Goal: Task Accomplishment & Management: Complete application form

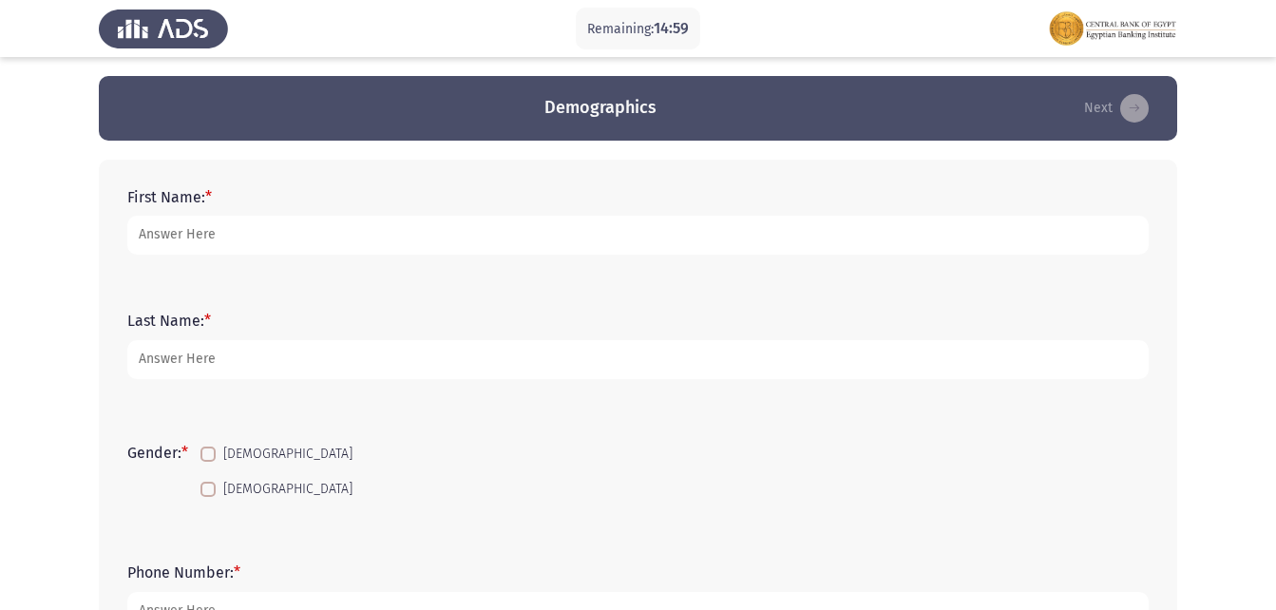
click at [167, 275] on div "First Name: *" at bounding box center [638, 222] width 1041 height 124
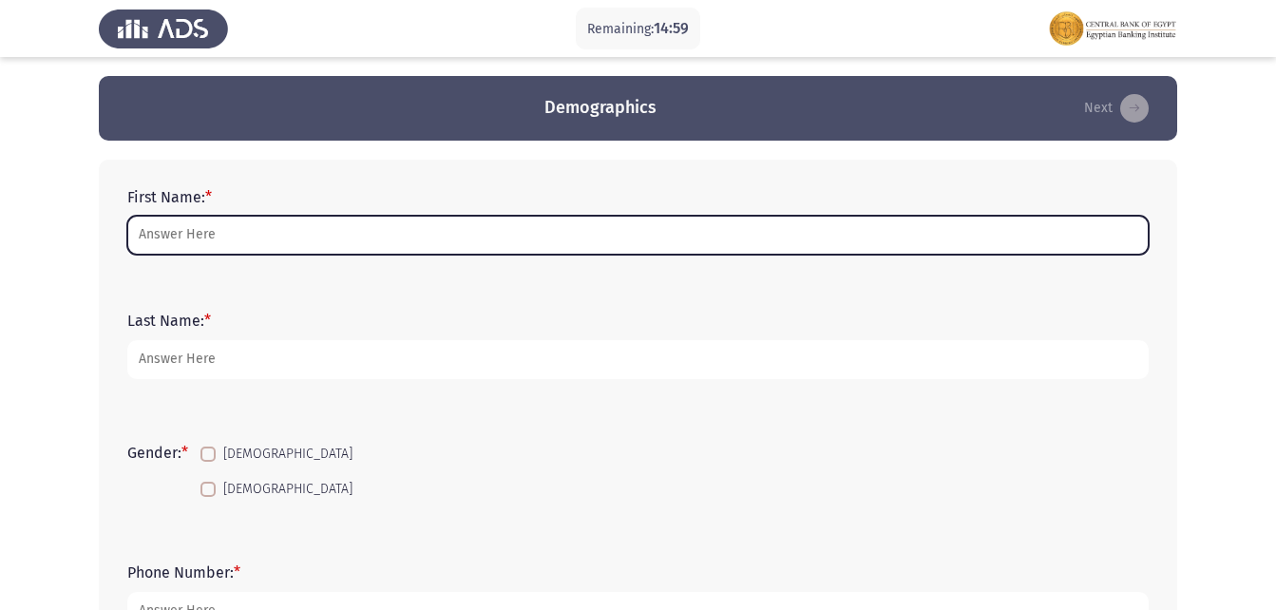
click at [195, 241] on input "First Name: *" at bounding box center [638, 235] width 1022 height 39
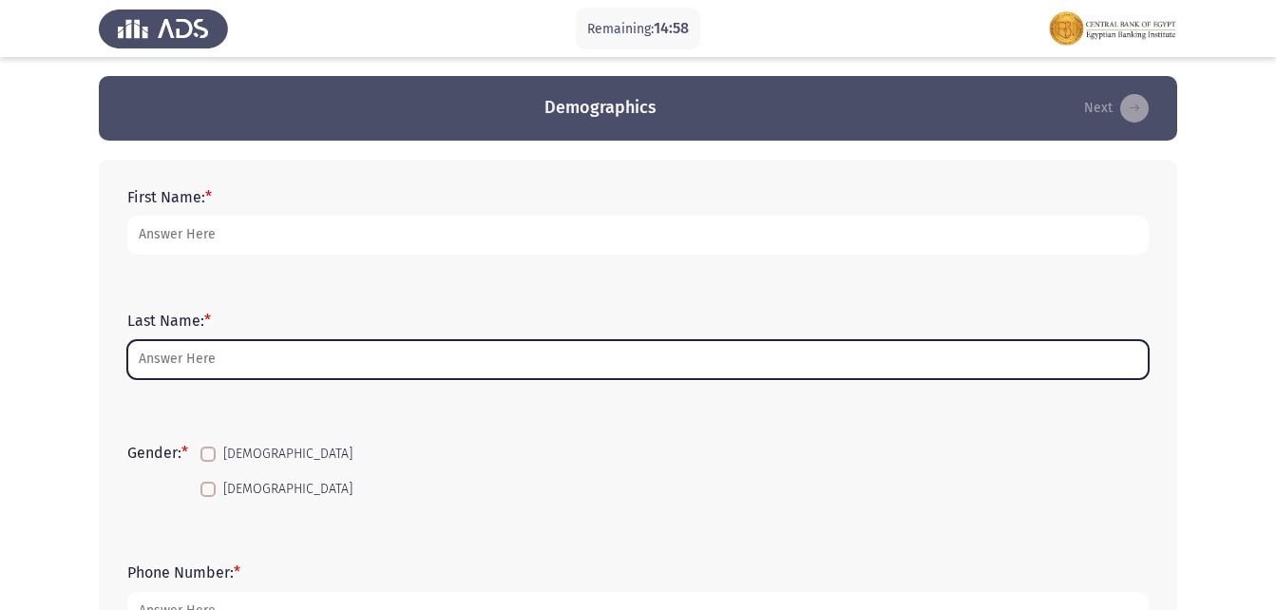
click at [203, 355] on input "Last Name: *" at bounding box center [638, 359] width 1022 height 39
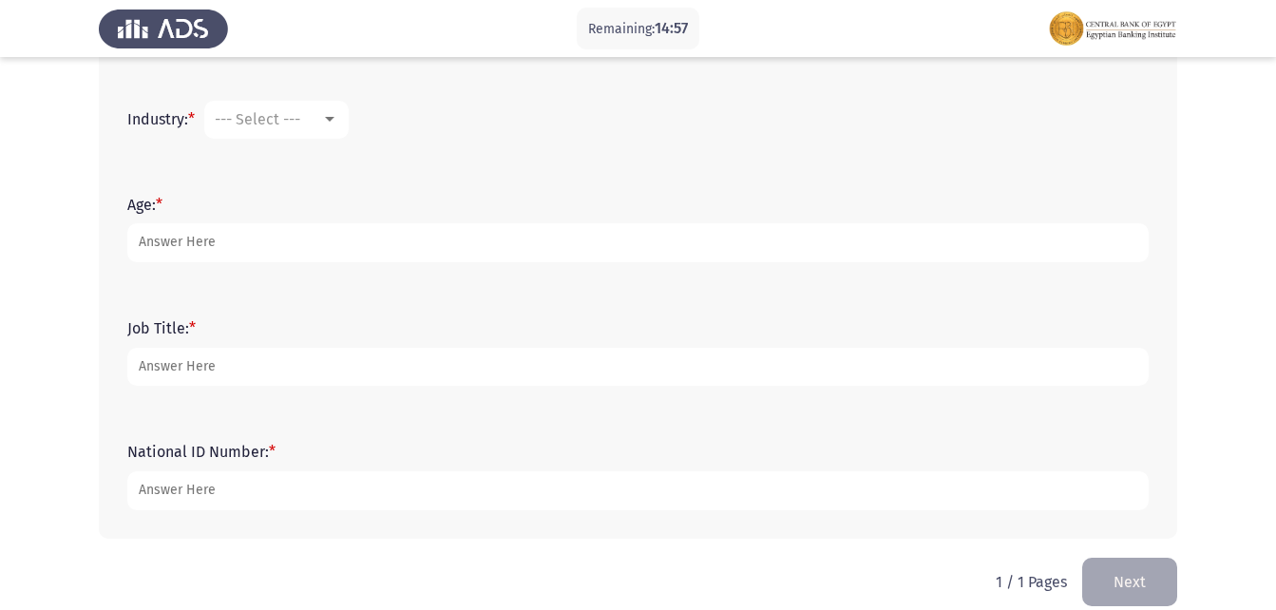
scroll to position [735, 0]
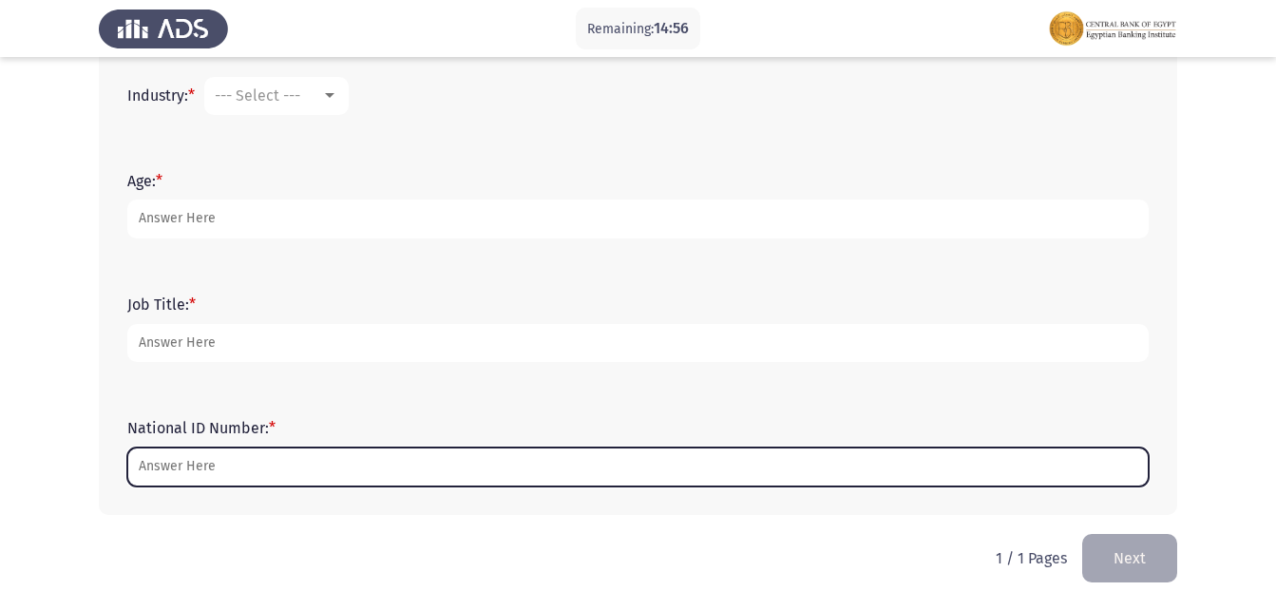
click at [218, 464] on input "National ID Number: *" at bounding box center [638, 467] width 1022 height 39
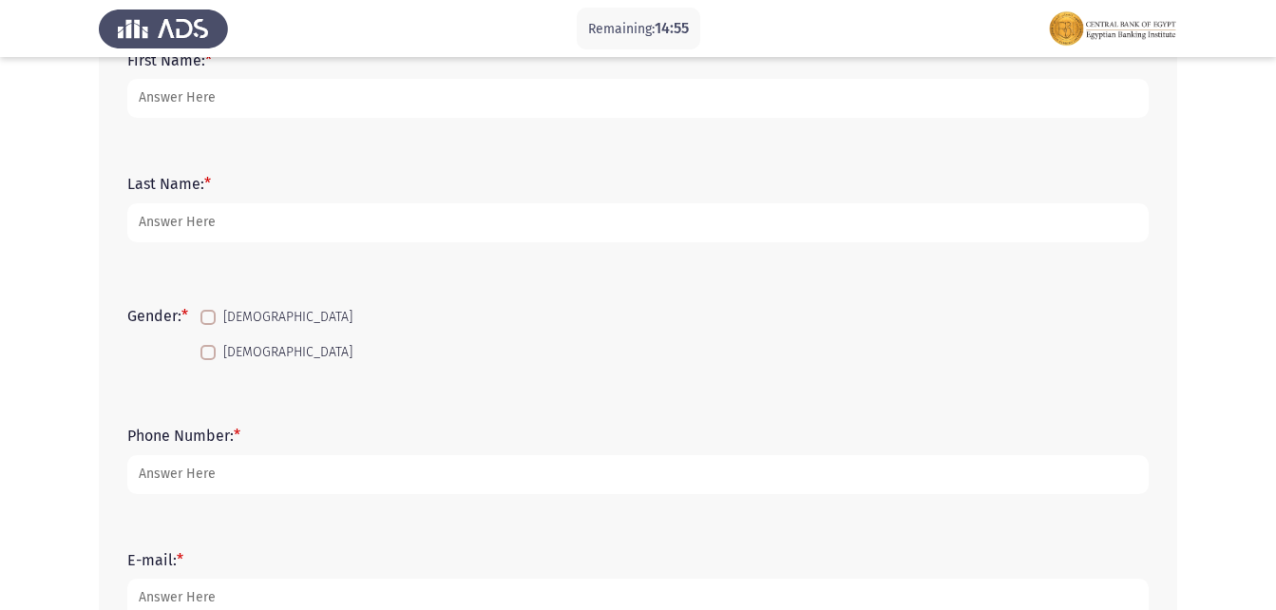
scroll to position [0, 0]
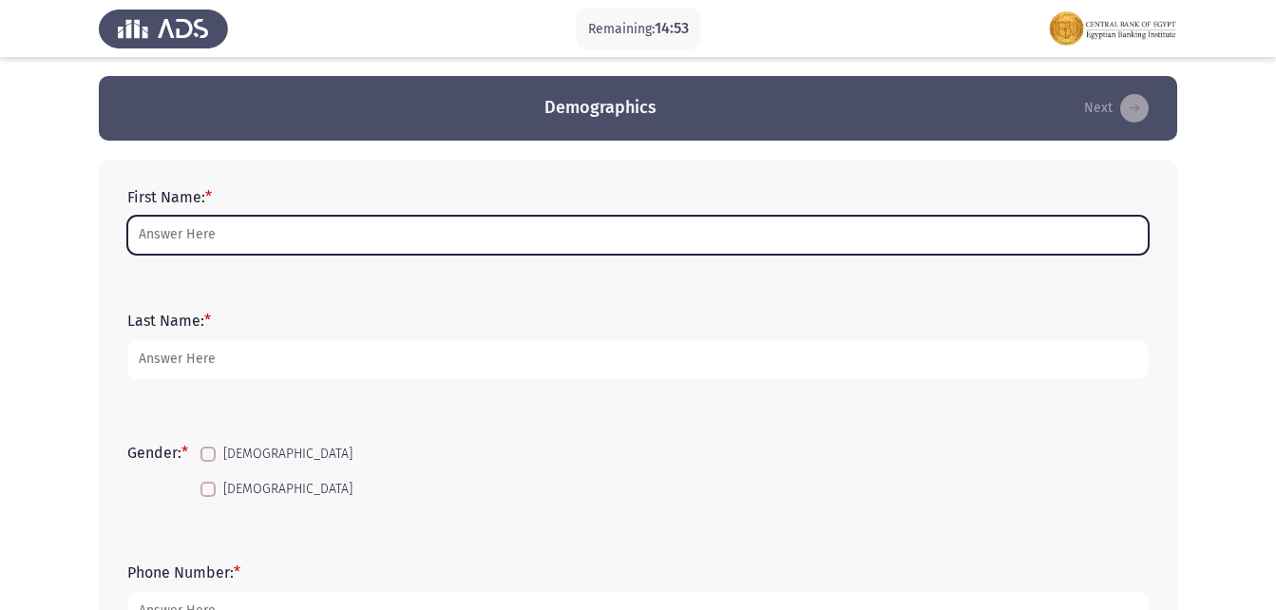
click at [258, 250] on input "First Name: *" at bounding box center [638, 235] width 1022 height 39
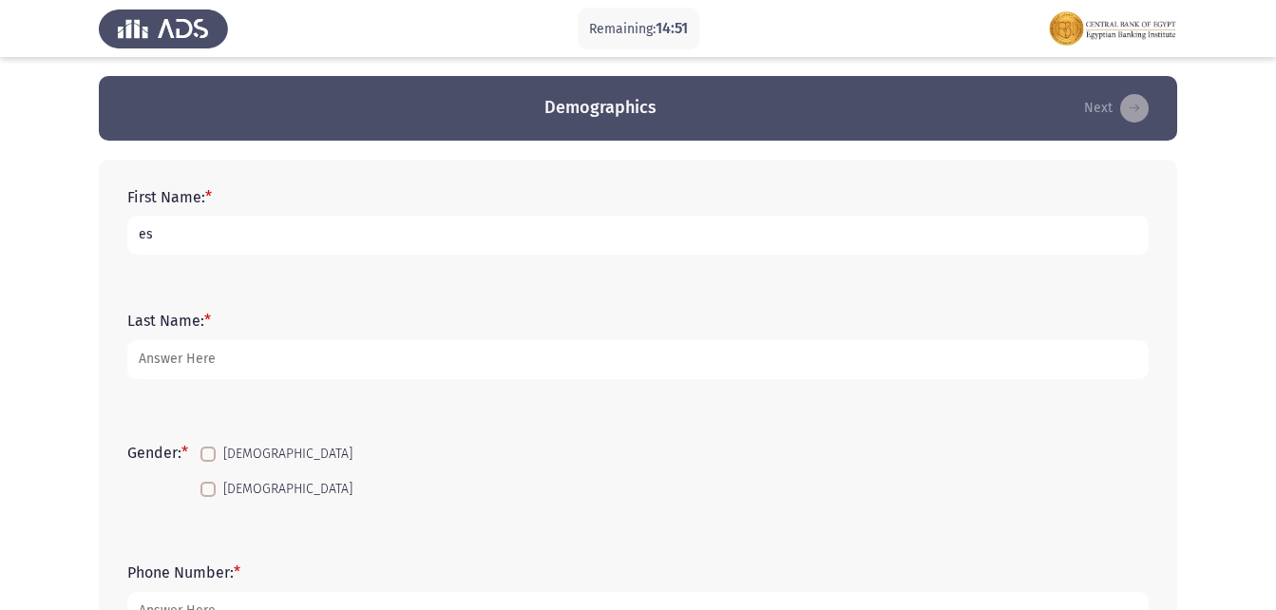
type input "e"
click at [361, 239] on input "[PERSON_NAME]" at bounding box center [638, 235] width 1022 height 39
click at [209, 235] on input "[PERSON_NAME]" at bounding box center [638, 235] width 1022 height 39
click at [205, 238] on input "[PERSON_NAME]" at bounding box center [638, 235] width 1022 height 39
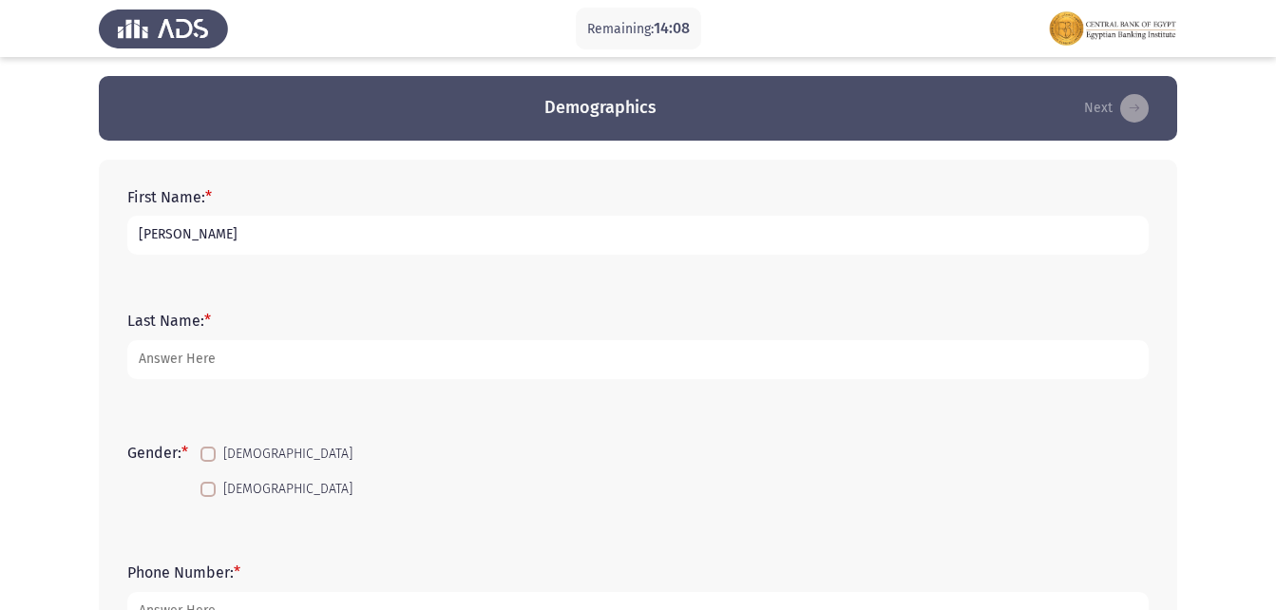
click at [205, 238] on input "[PERSON_NAME]" at bounding box center [638, 235] width 1022 height 39
click at [315, 233] on input "[PERSON_NAME]" at bounding box center [638, 235] width 1022 height 39
type input "Esraa"
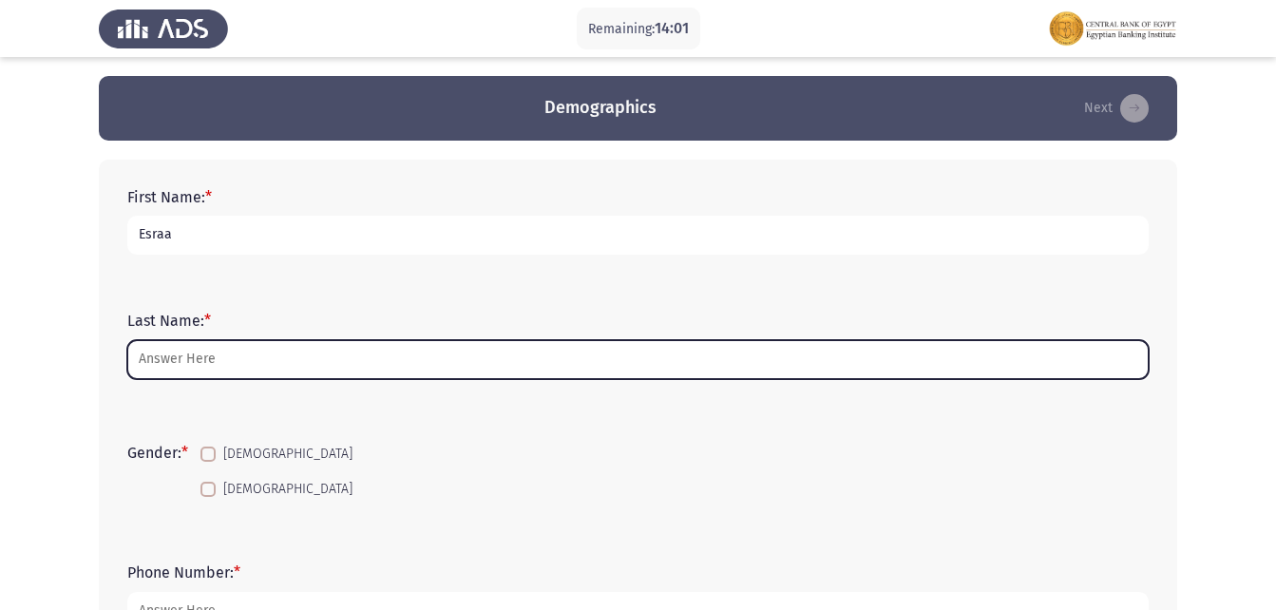
click at [216, 361] on input "Last Name: *" at bounding box center [638, 359] width 1022 height 39
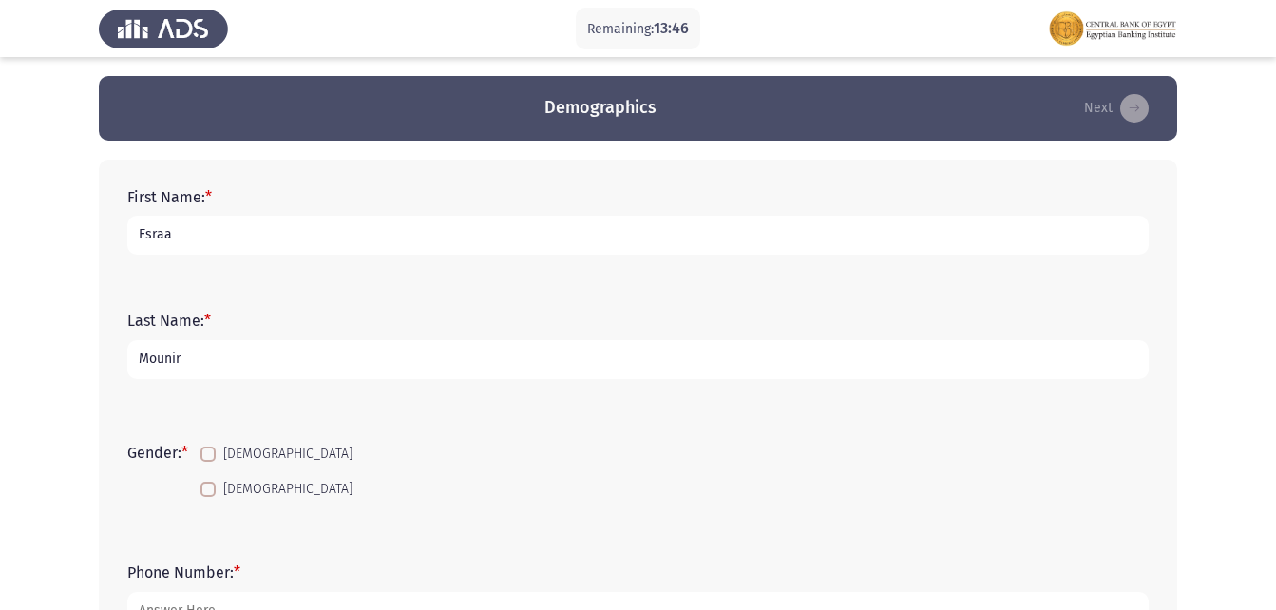
type input "Mounir"
click at [214, 496] on span at bounding box center [208, 489] width 15 height 15
click at [208, 497] on input "[DEMOGRAPHIC_DATA]" at bounding box center [207, 497] width 1 height 1
checkbox input "true"
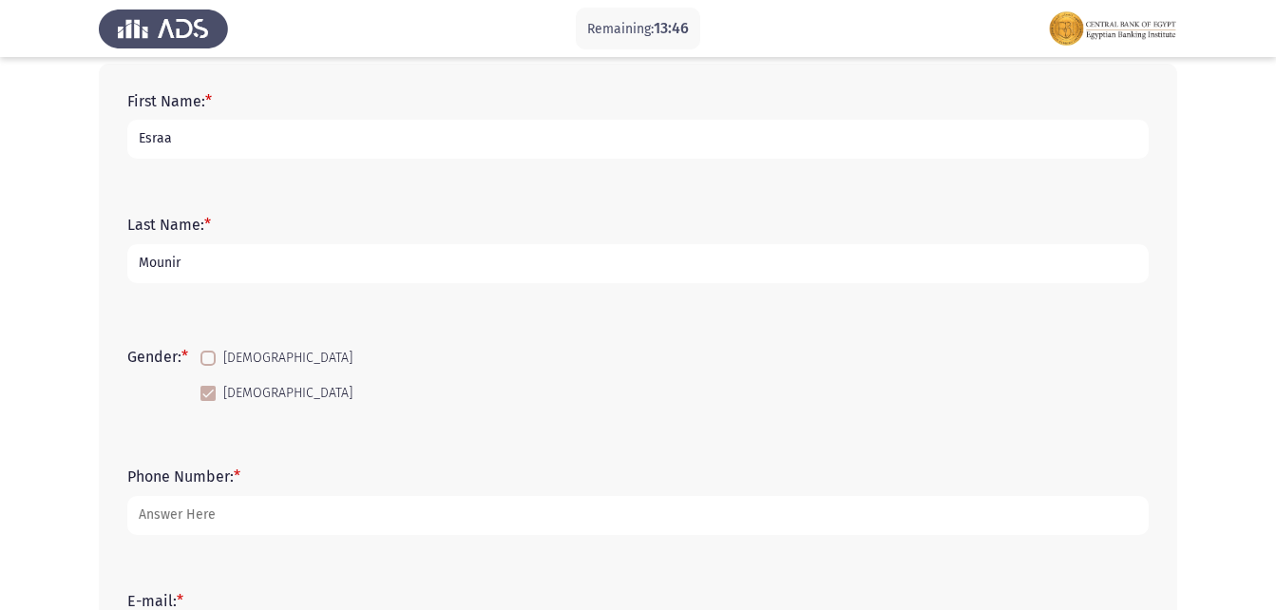
scroll to position [285, 0]
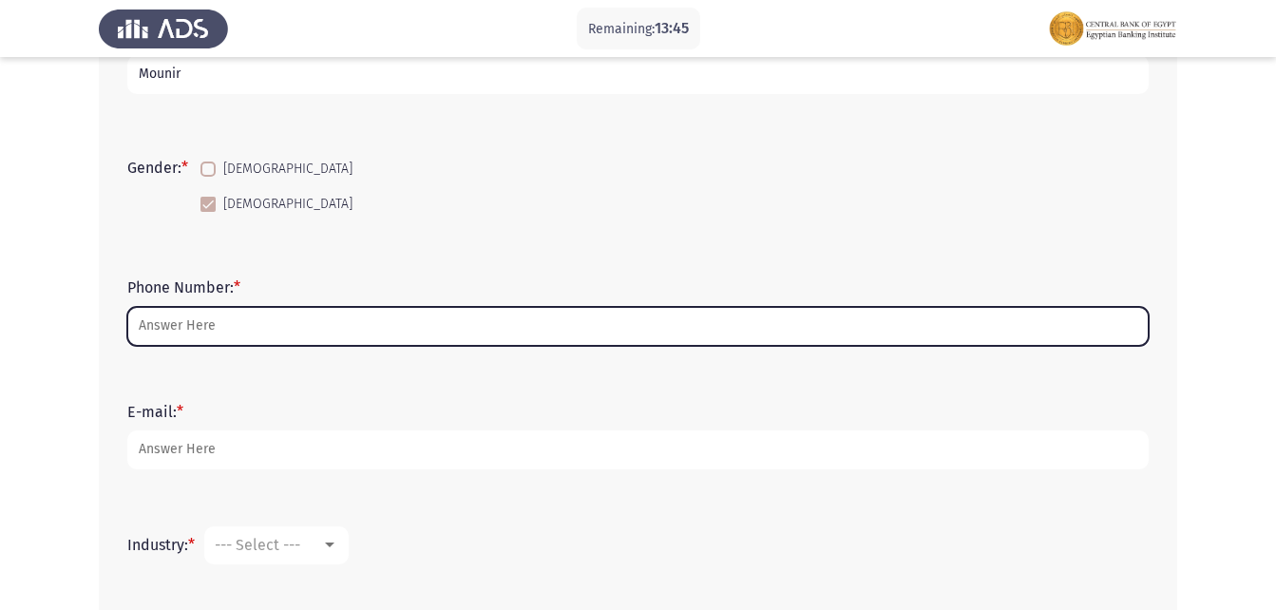
click at [288, 344] on input "Phone Number: *" at bounding box center [638, 326] width 1022 height 39
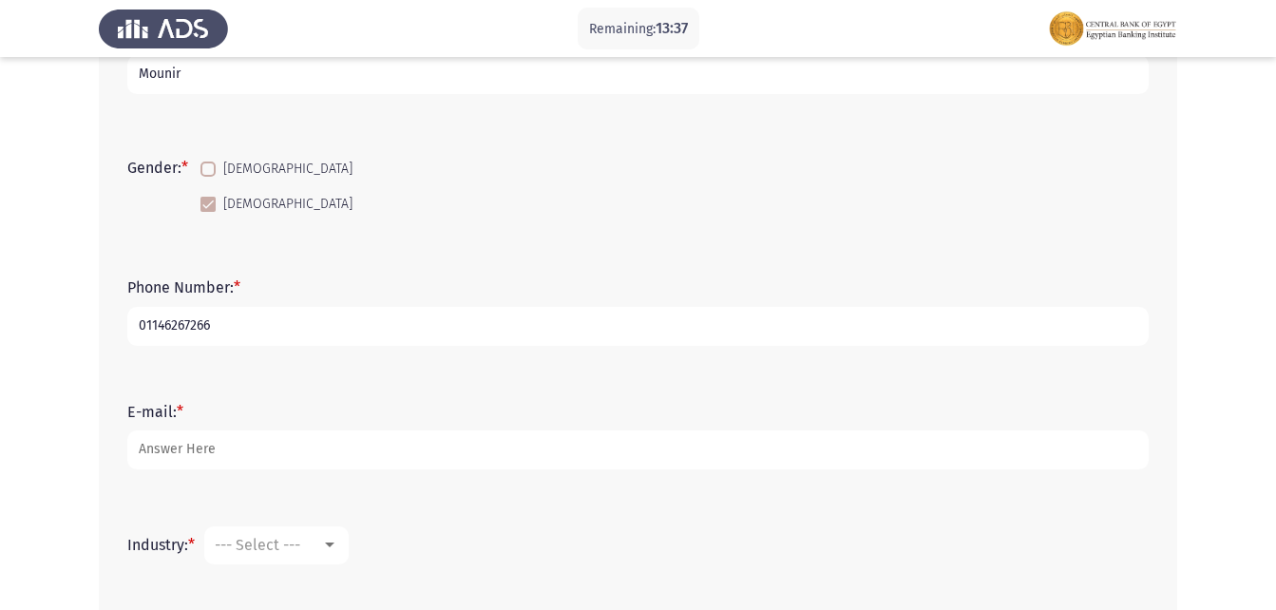
type input "01146267266"
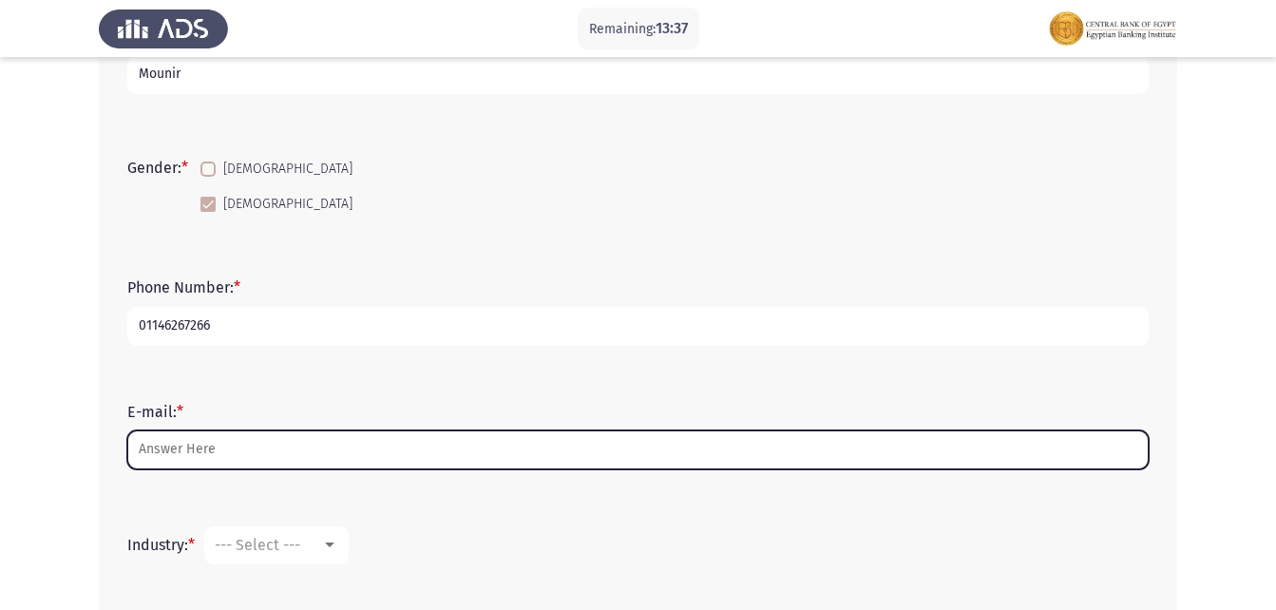
click at [245, 449] on input "E-mail: *" at bounding box center [638, 449] width 1022 height 39
type input "w"
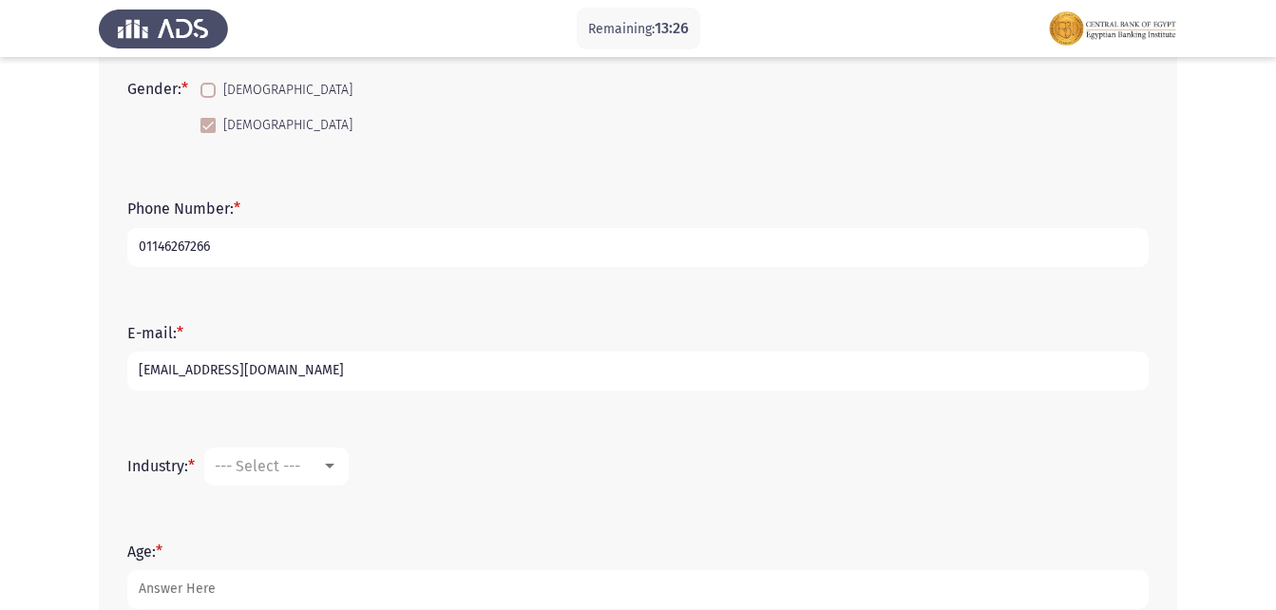
scroll to position [475, 0]
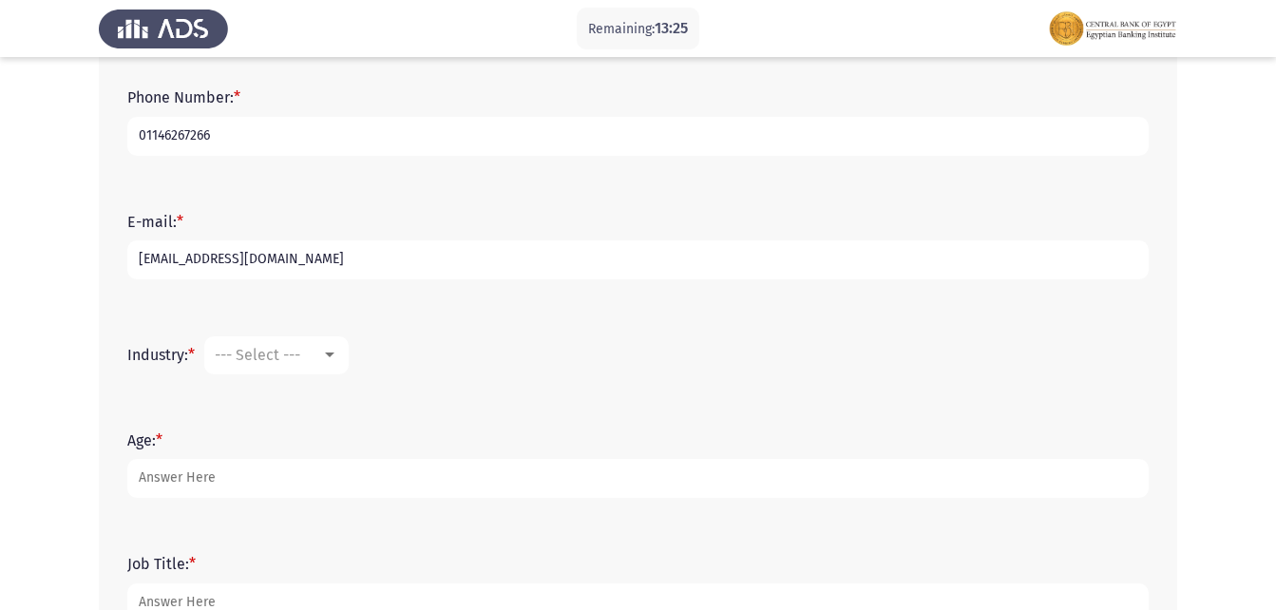
type input "[EMAIL_ADDRESS][DOMAIN_NAME]"
click at [292, 361] on span "--- Select ---" at bounding box center [258, 355] width 86 height 18
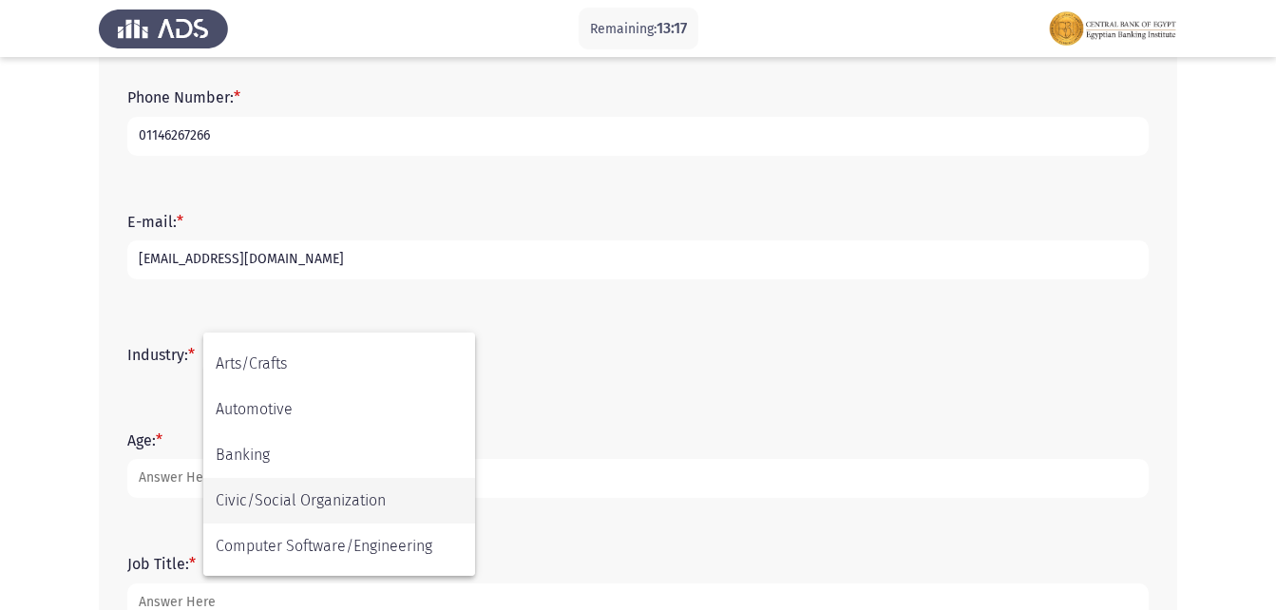
scroll to position [95, 0]
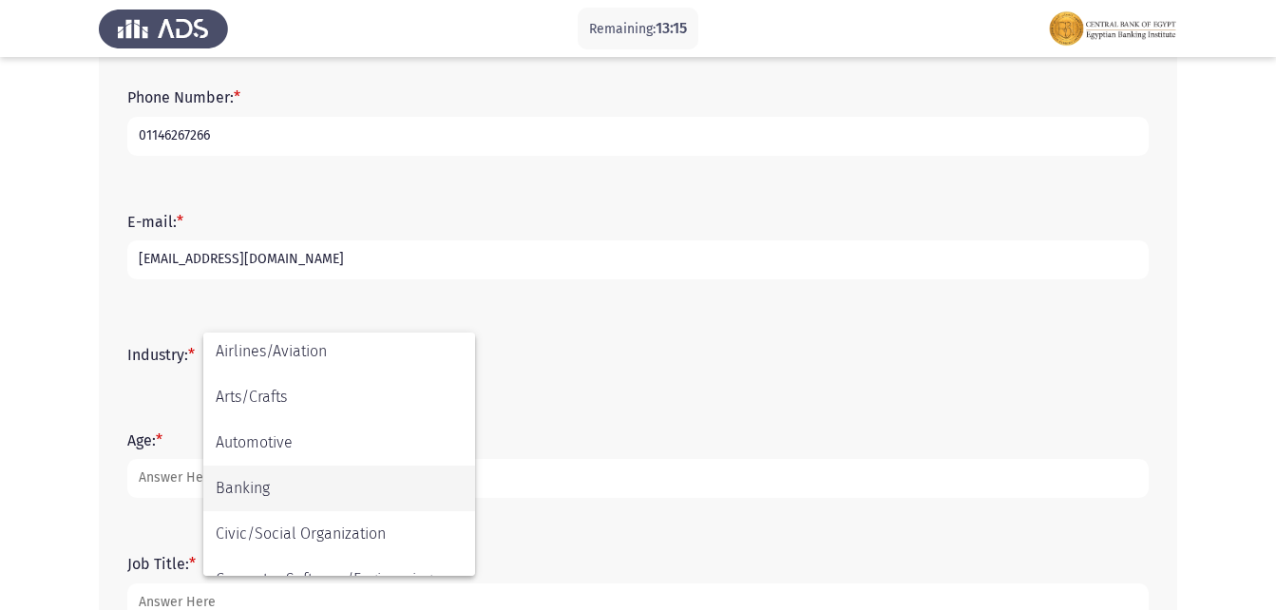
click at [282, 476] on span "Banking" at bounding box center [339, 489] width 247 height 46
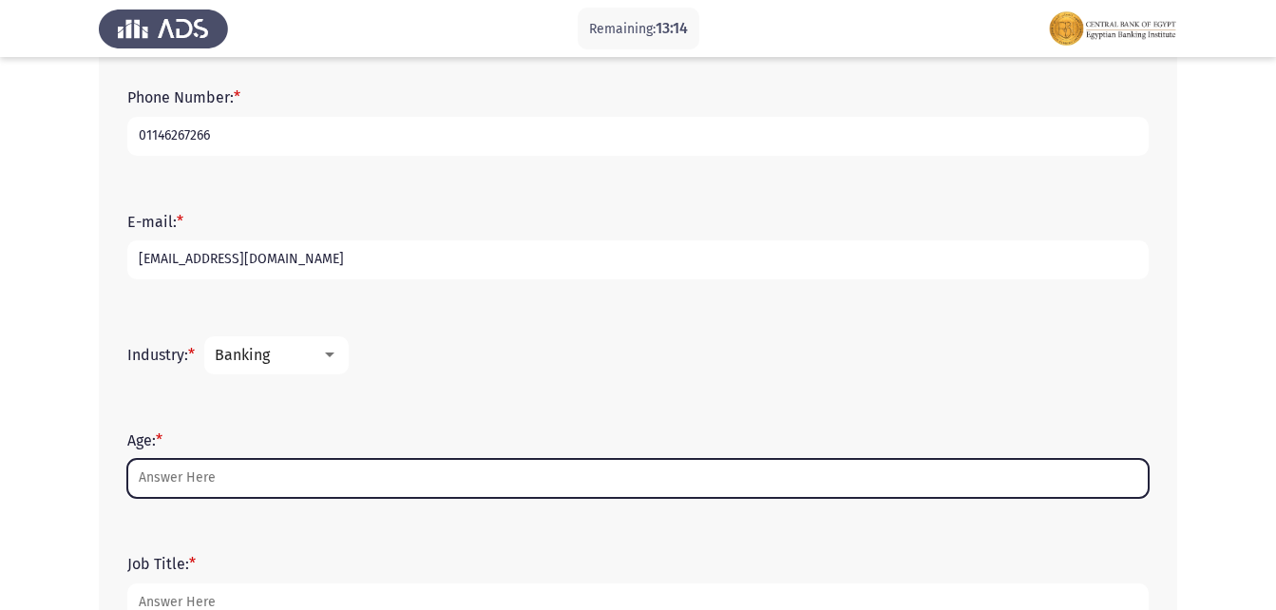
click at [188, 478] on input "Age: *" at bounding box center [638, 478] width 1022 height 39
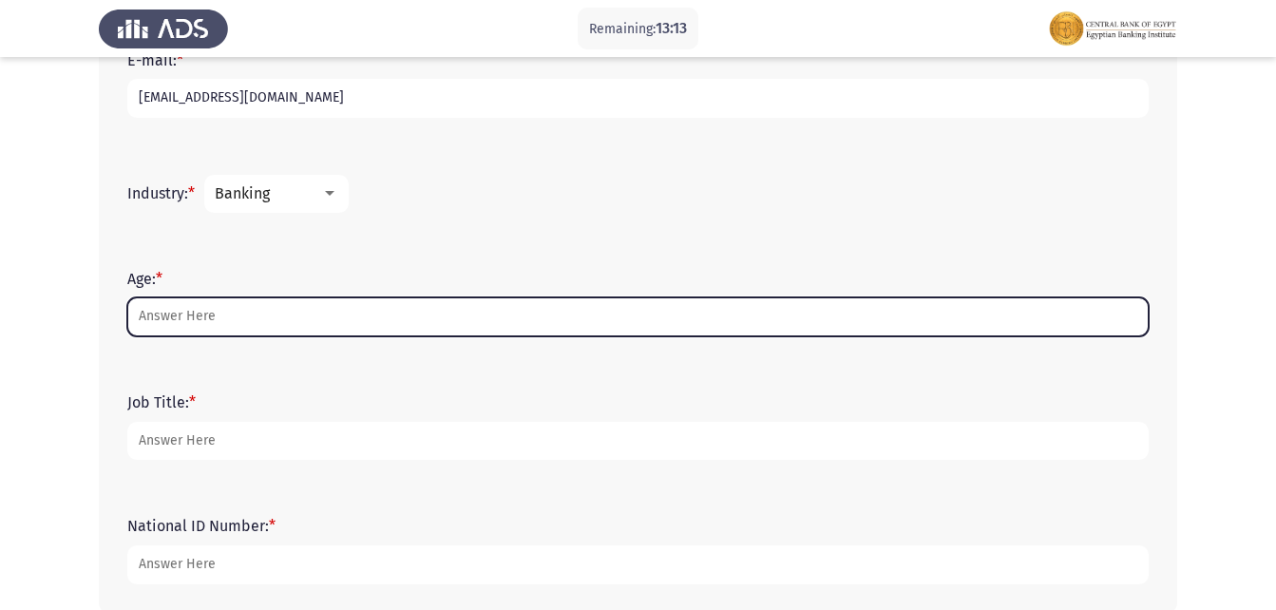
scroll to position [665, 0]
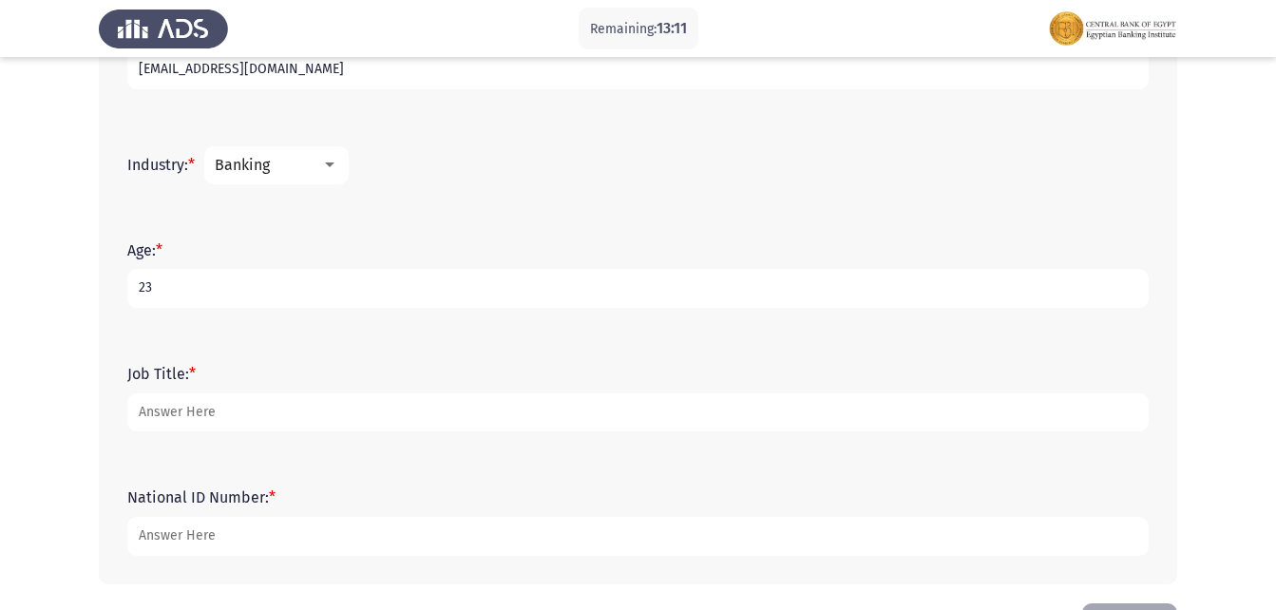
type input "23"
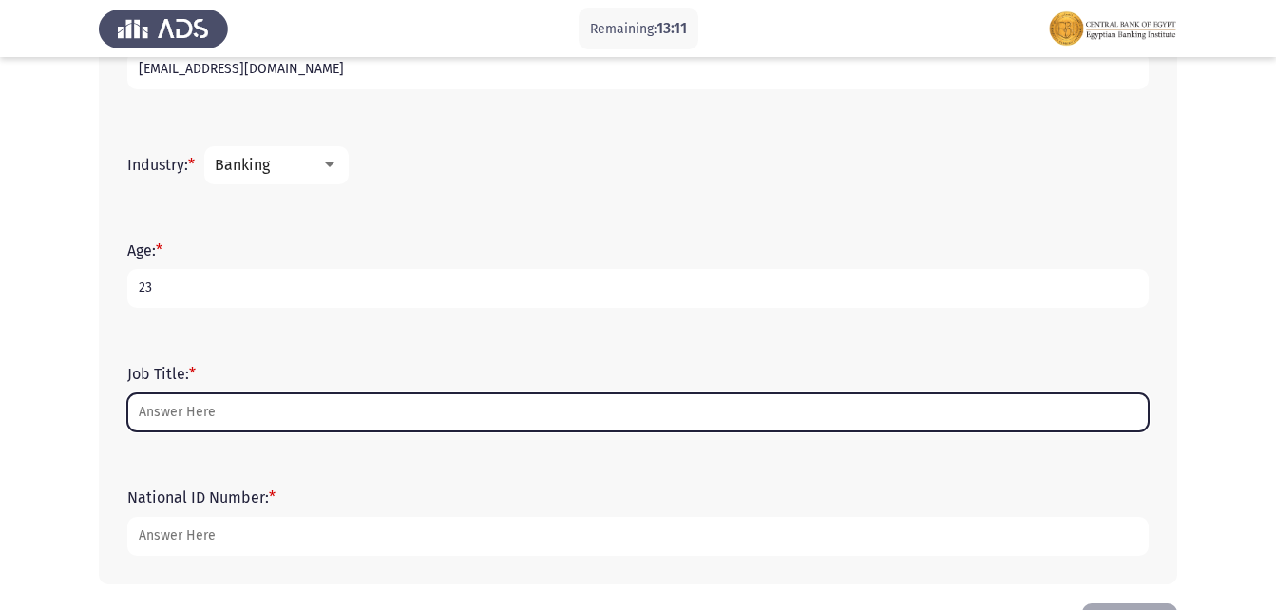
click at [267, 410] on input "Job Title: *" at bounding box center [638, 412] width 1022 height 39
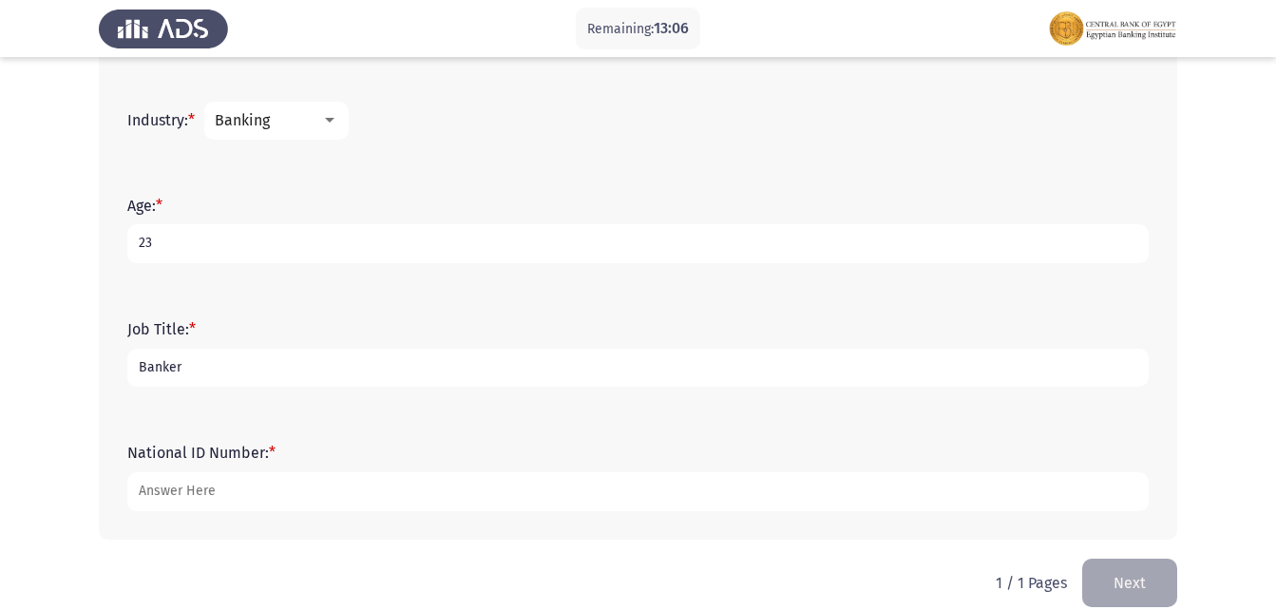
scroll to position [735, 0]
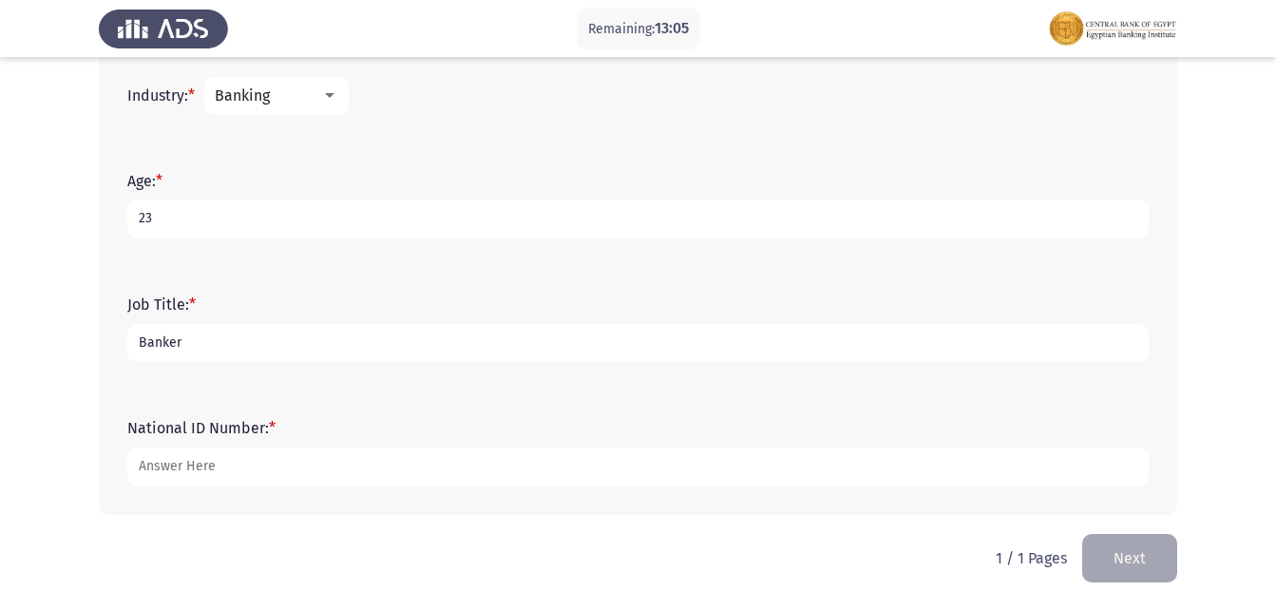
type input "Banker"
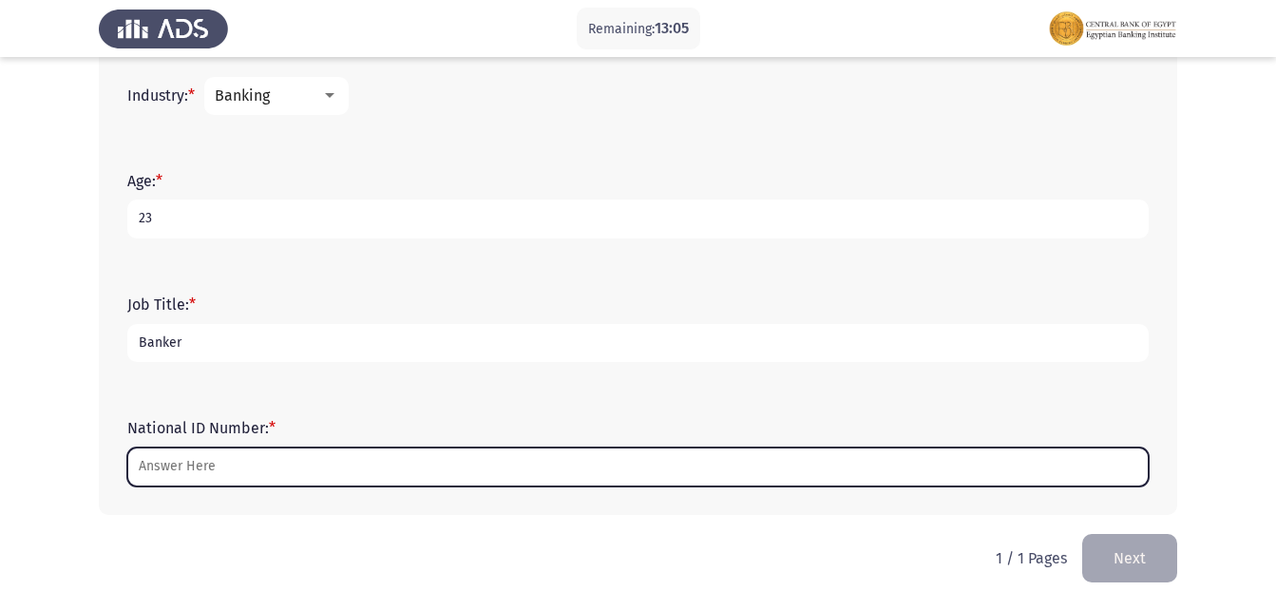
click at [321, 469] on input "National ID Number: *" at bounding box center [638, 467] width 1022 height 39
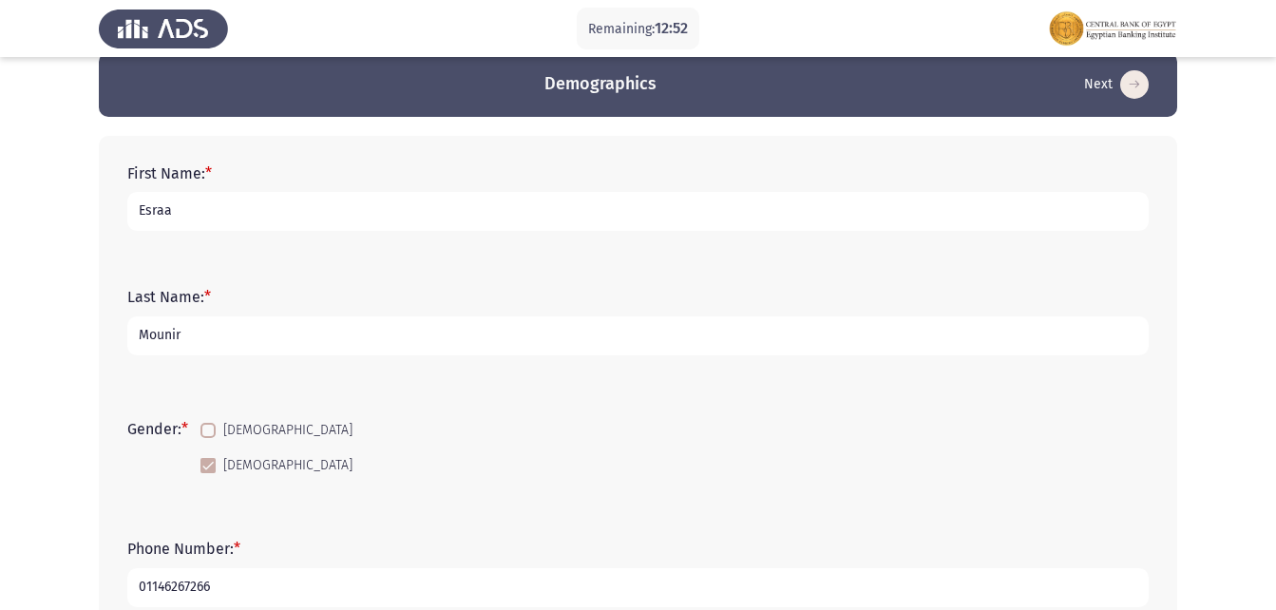
scroll to position [0, 0]
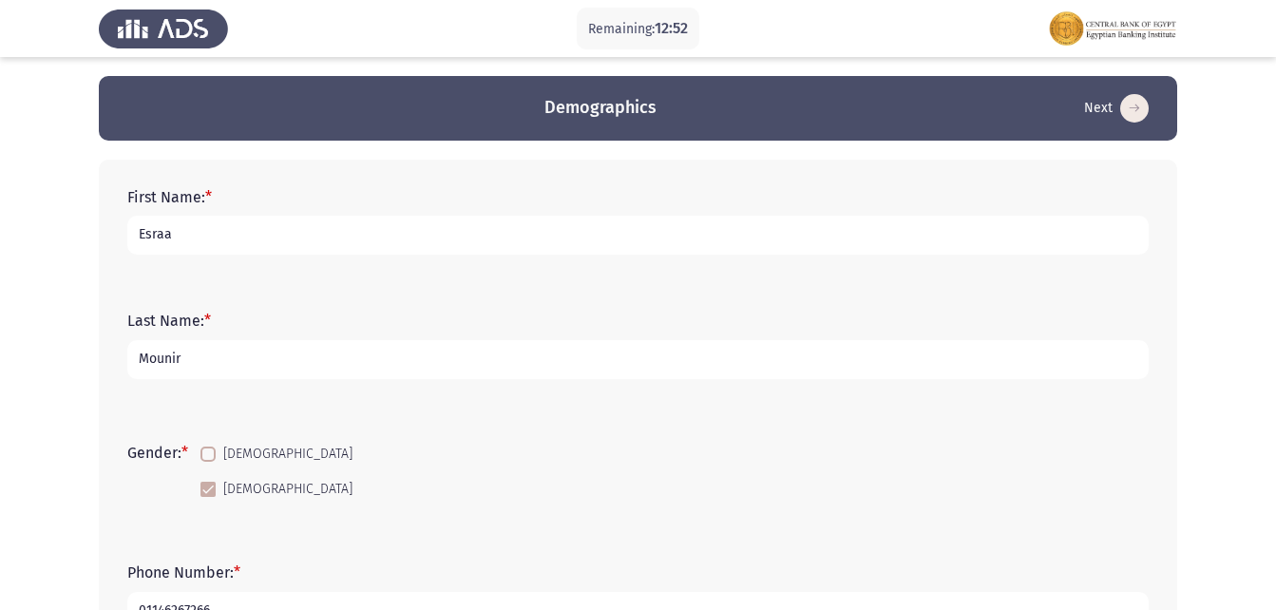
type input "30210242102885"
click at [186, 226] on input "Esraa" at bounding box center [638, 235] width 1022 height 39
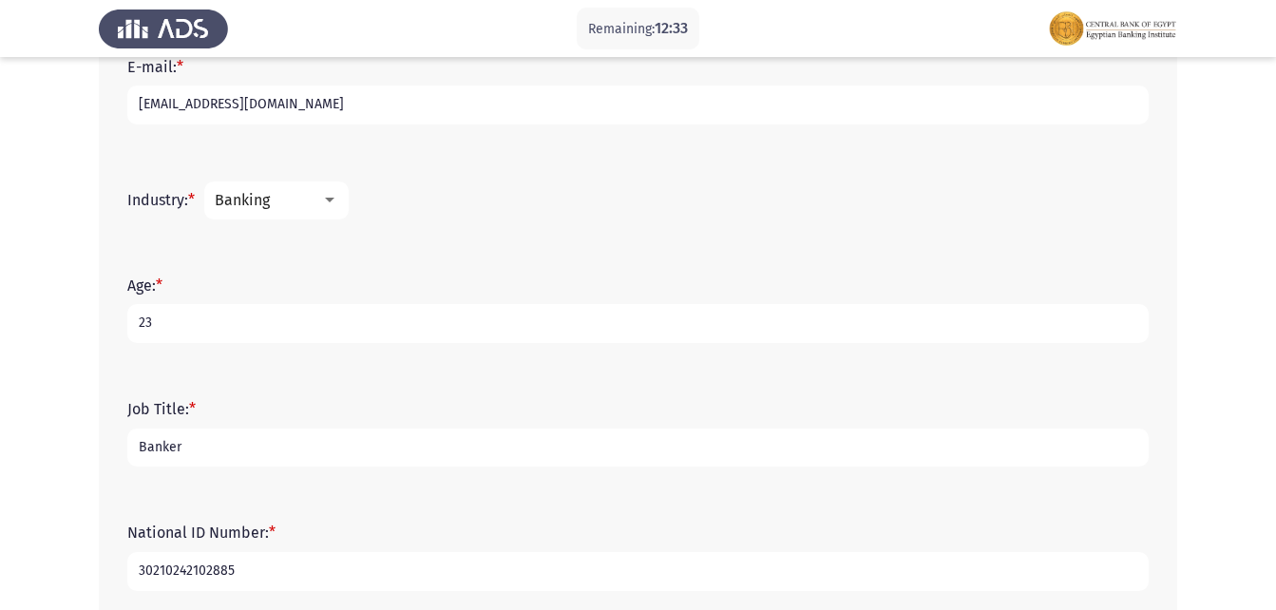
scroll to position [735, 0]
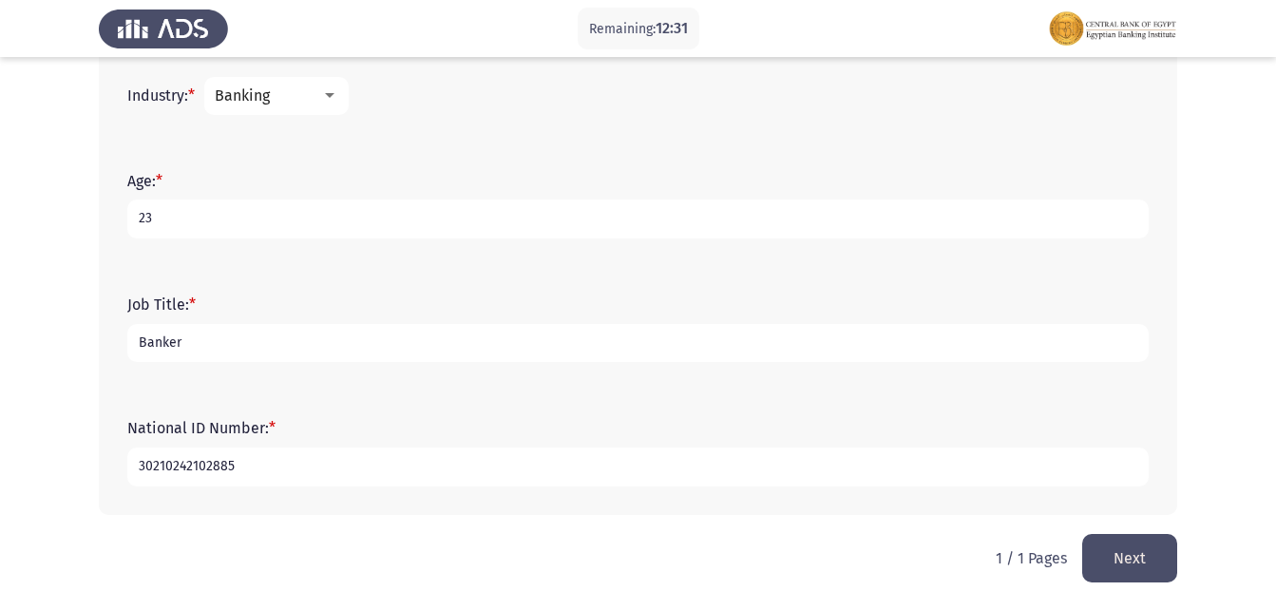
type input "[PERSON_NAME]"
click at [1173, 564] on button "Next" at bounding box center [1129, 558] width 95 height 48
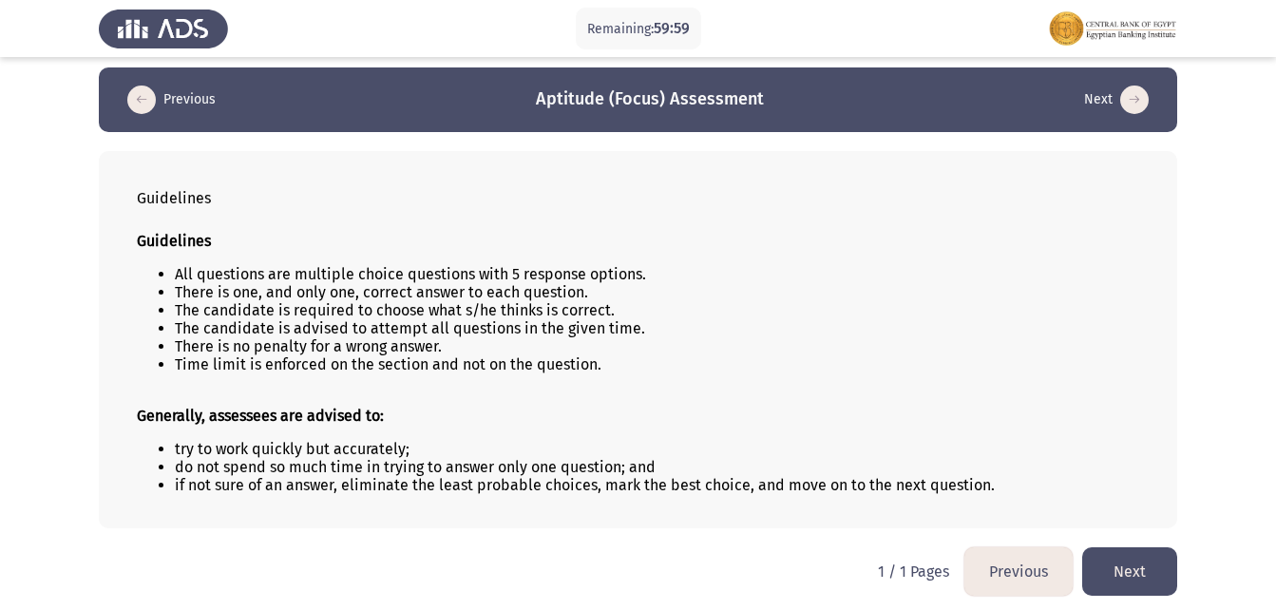
scroll to position [13, 0]
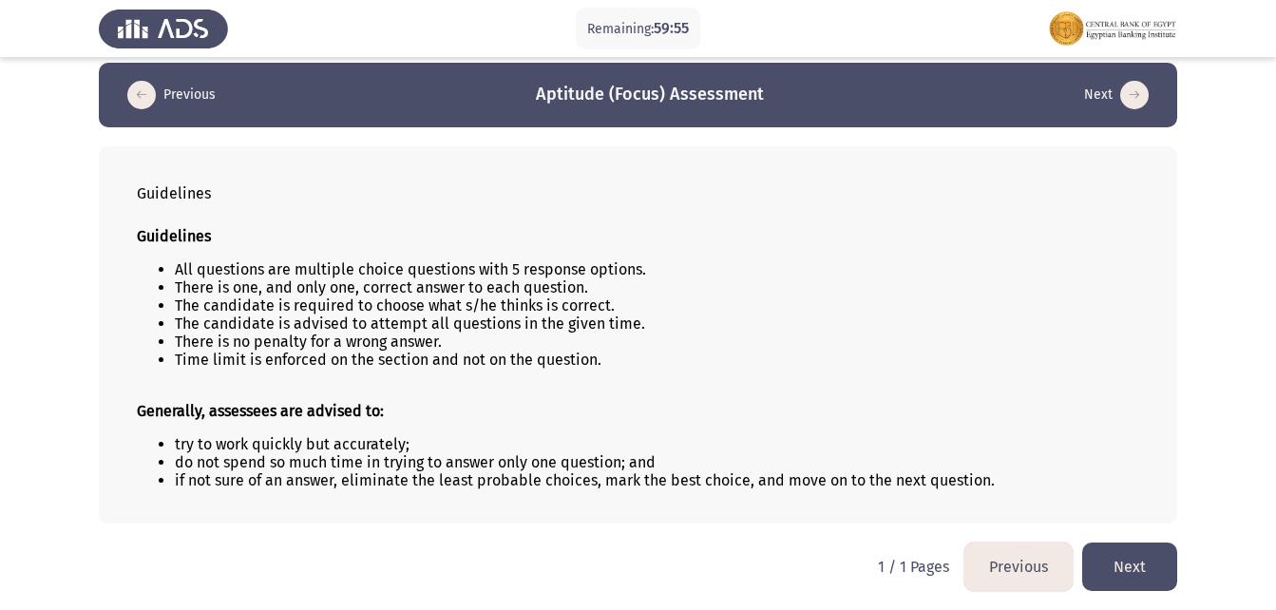
click at [1170, 571] on button "Next" at bounding box center [1129, 567] width 95 height 48
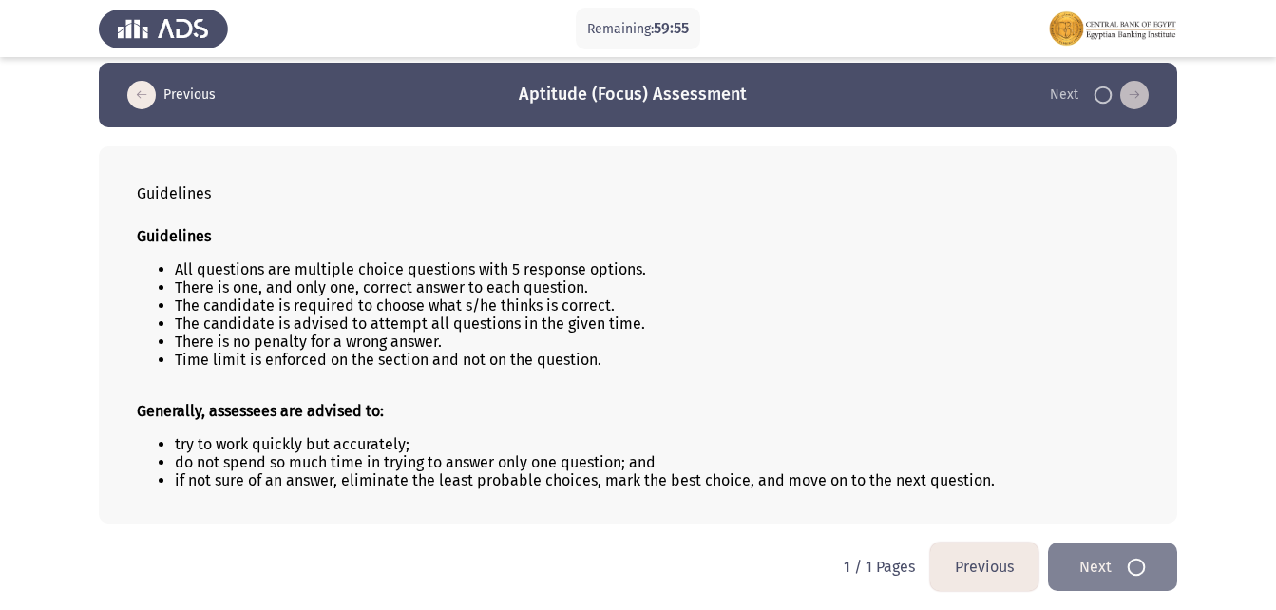
scroll to position [0, 0]
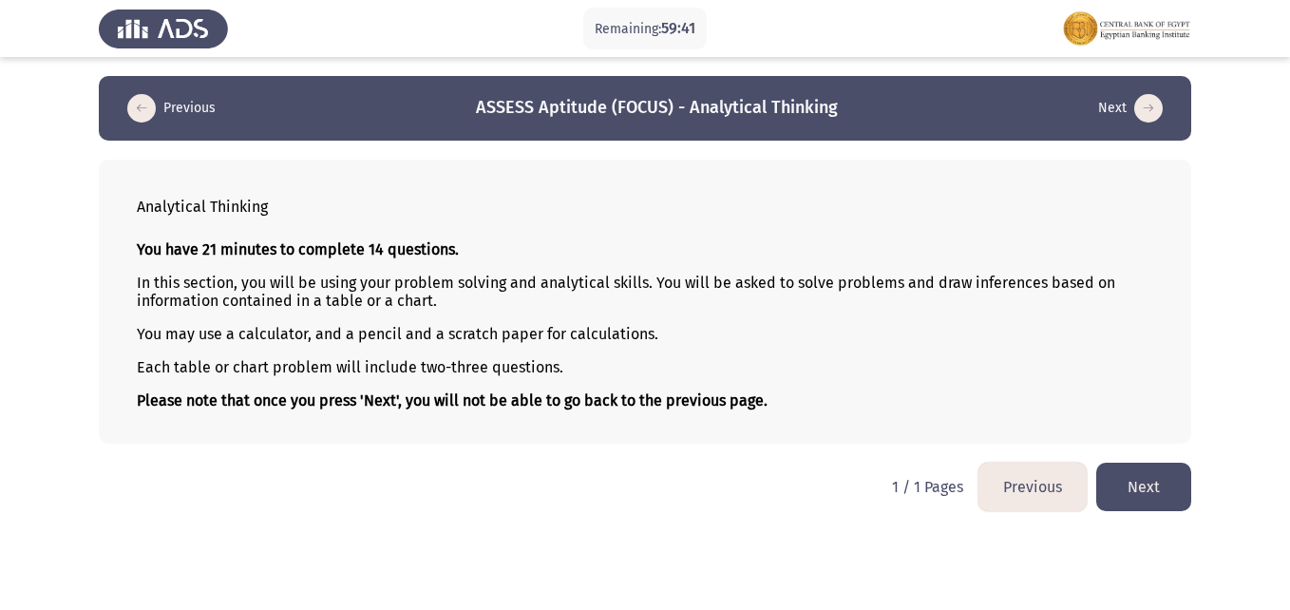
click at [1162, 478] on button "Next" at bounding box center [1144, 487] width 95 height 48
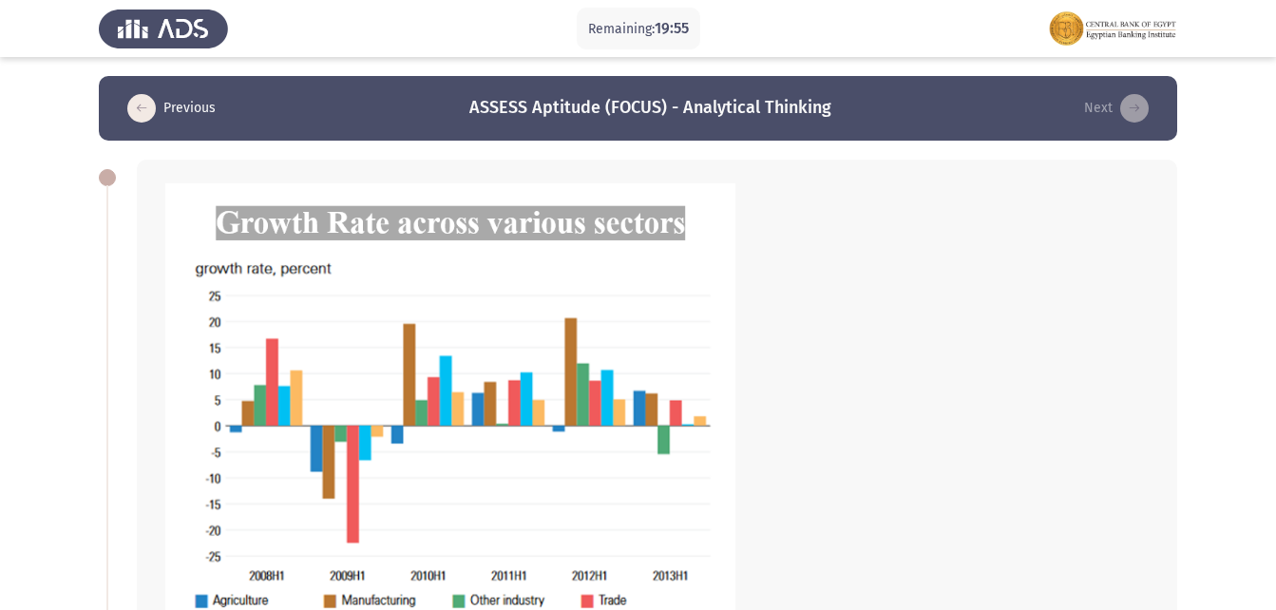
scroll to position [95, 0]
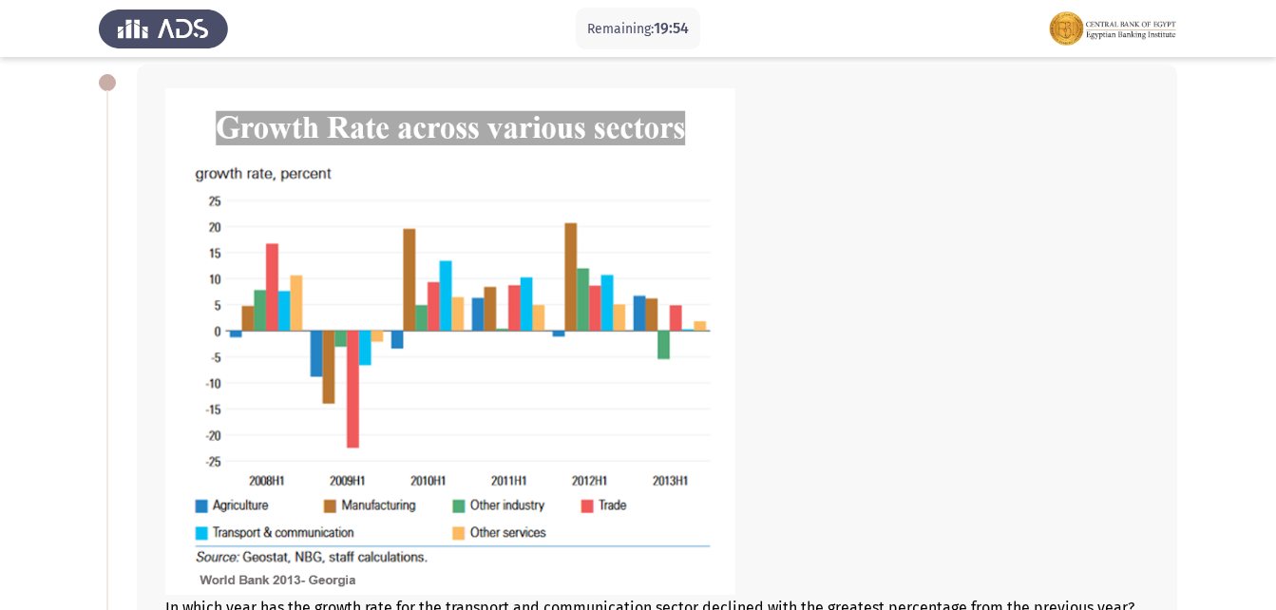
click at [659, 336] on img at bounding box center [450, 341] width 570 height 506
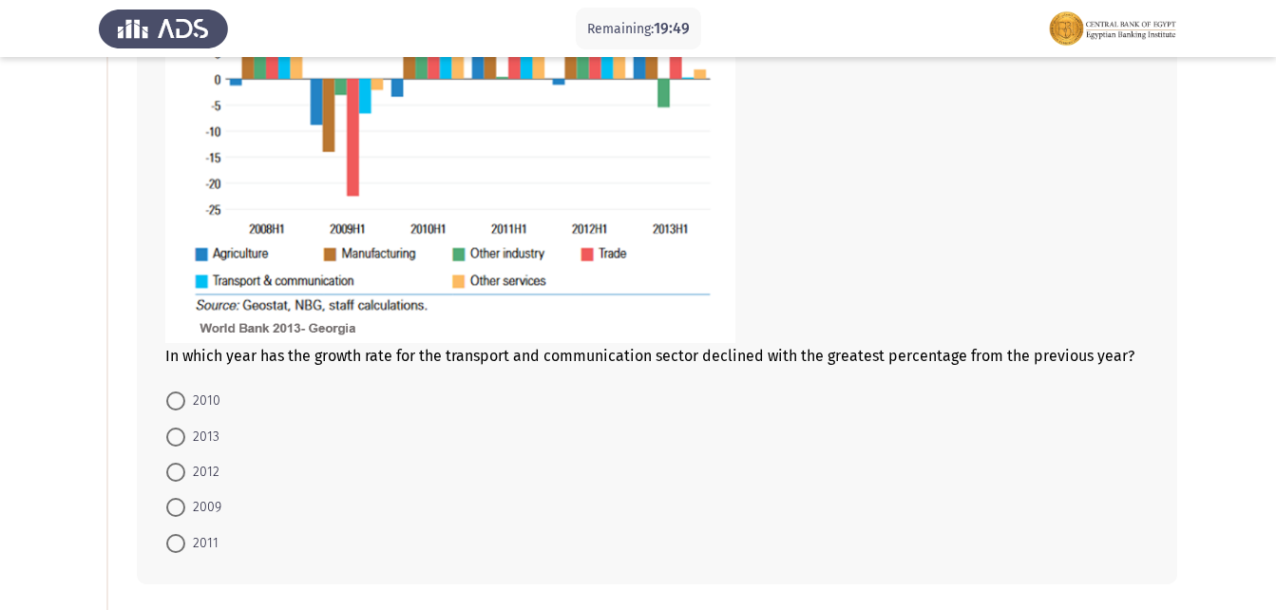
scroll to position [380, 0]
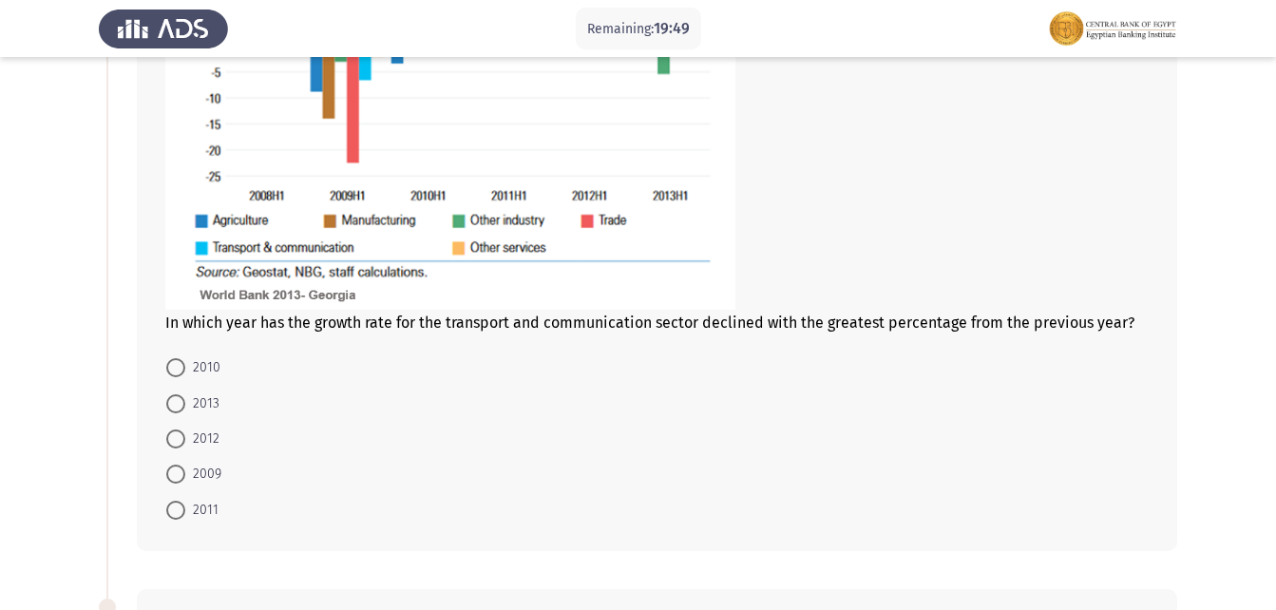
click at [183, 485] on label "2009" at bounding box center [193, 474] width 55 height 23
click at [183, 484] on input "2009" at bounding box center [175, 474] width 19 height 19
radio input "true"
click at [698, 427] on form "2010 2013 2012 2009 2011" at bounding box center [657, 438] width 984 height 176
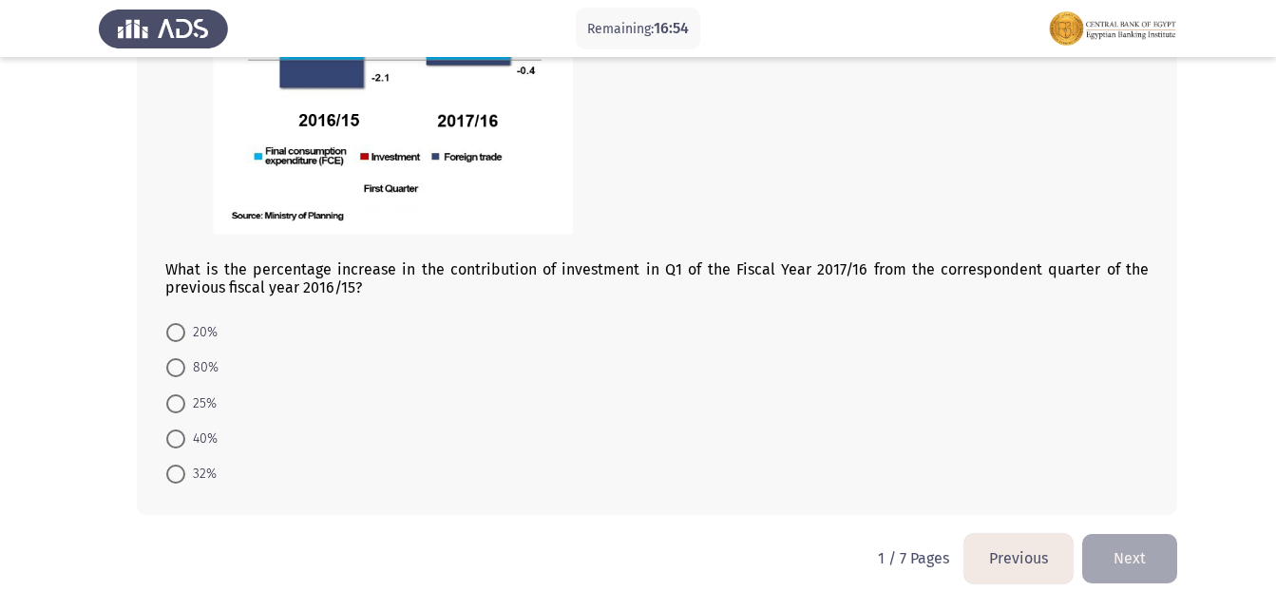
scroll to position [1063, 0]
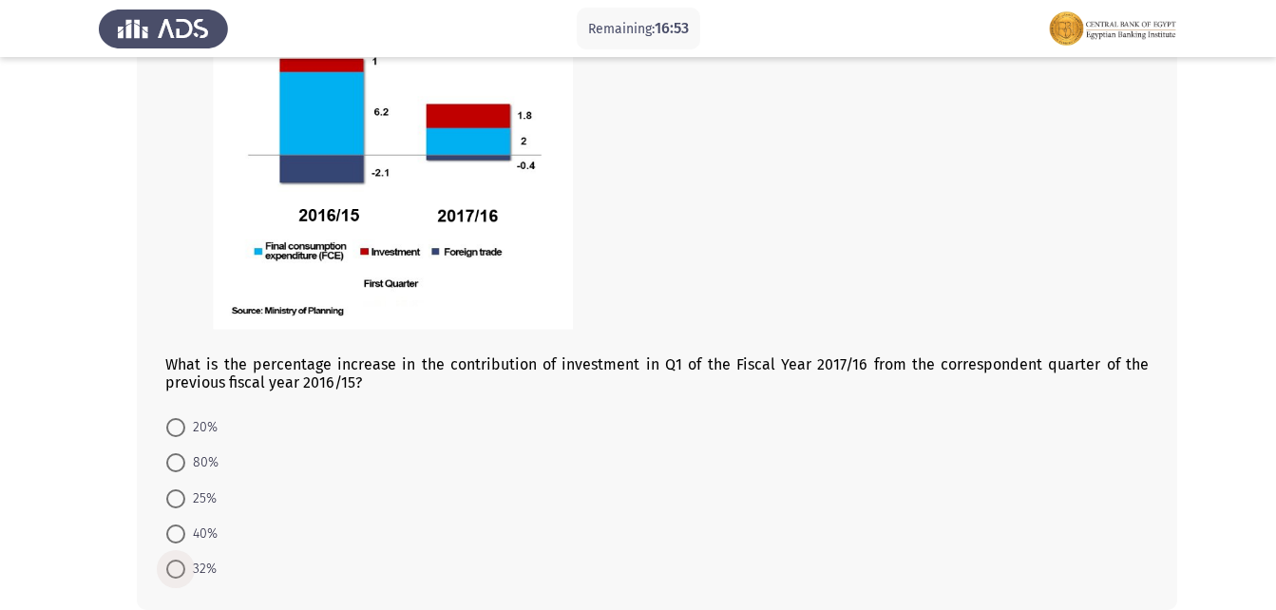
click at [180, 567] on span at bounding box center [175, 569] width 19 height 19
click at [180, 567] on input "32%" at bounding box center [175, 569] width 19 height 19
radio input "true"
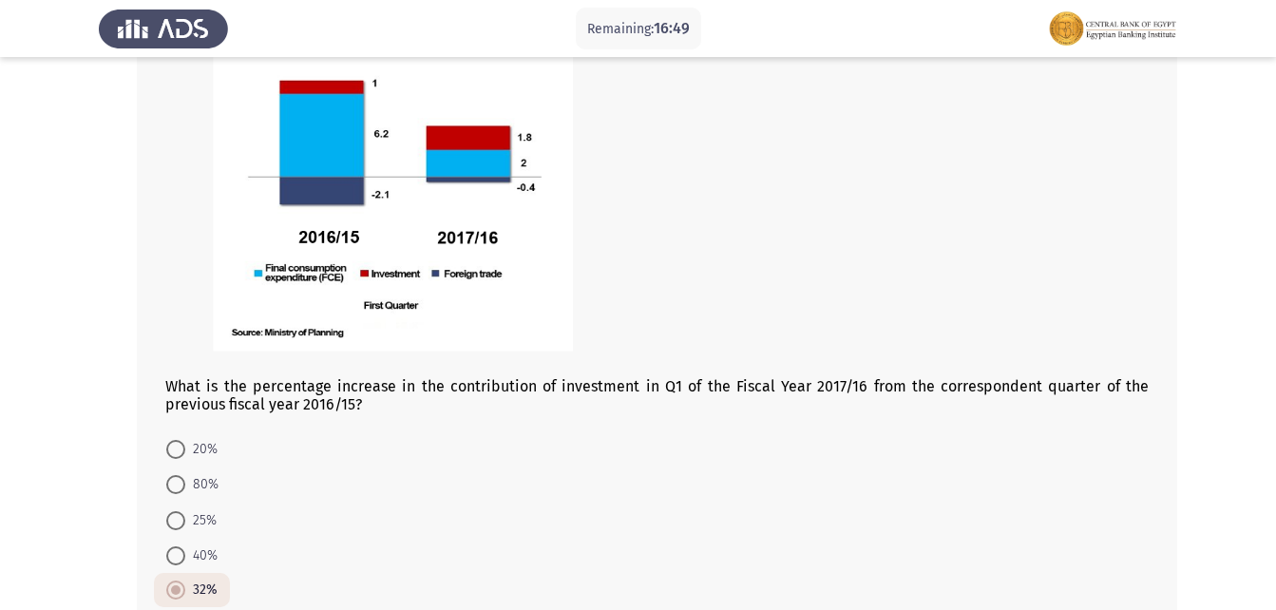
scroll to position [1157, 0]
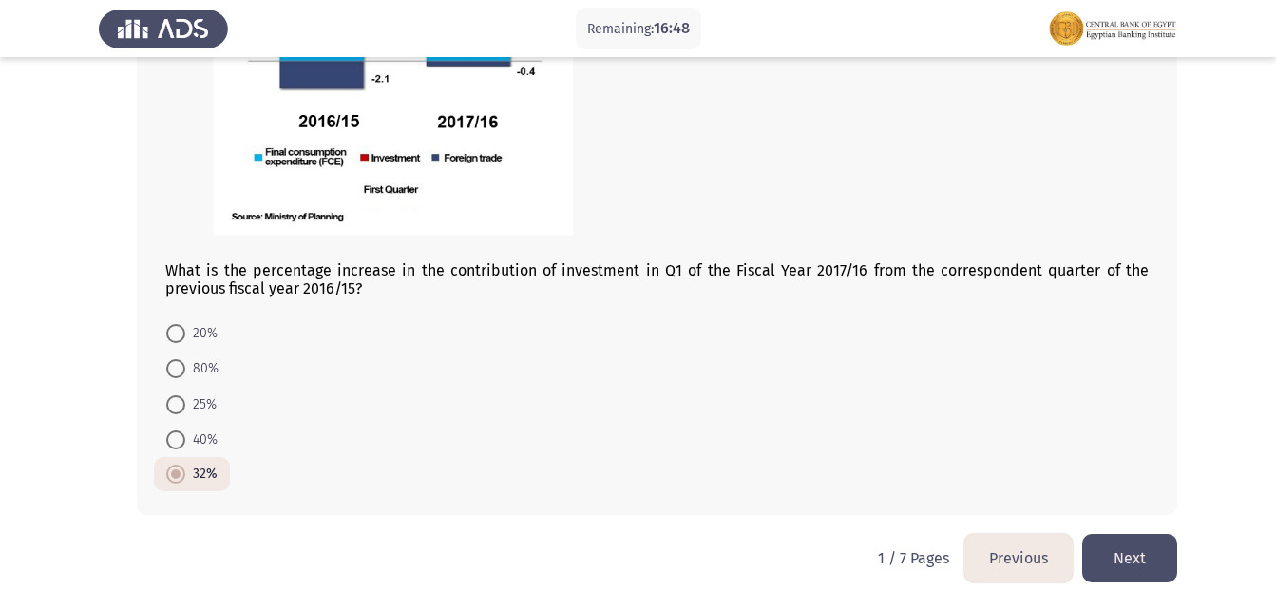
click at [1120, 556] on button "Next" at bounding box center [1129, 558] width 95 height 48
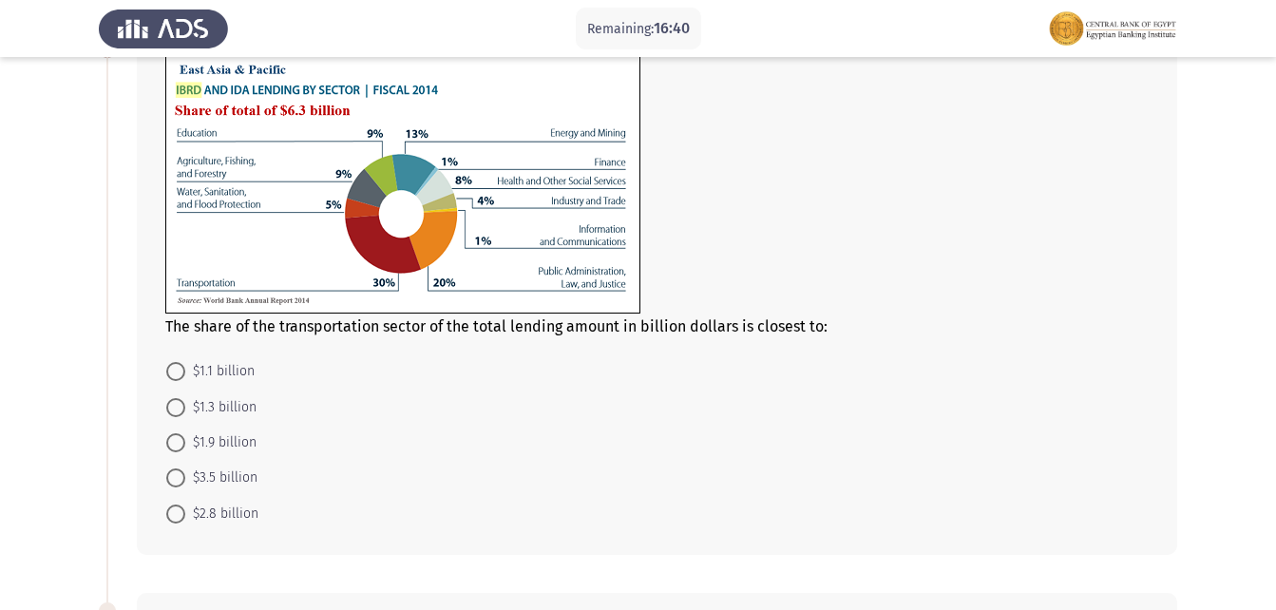
scroll to position [95, 0]
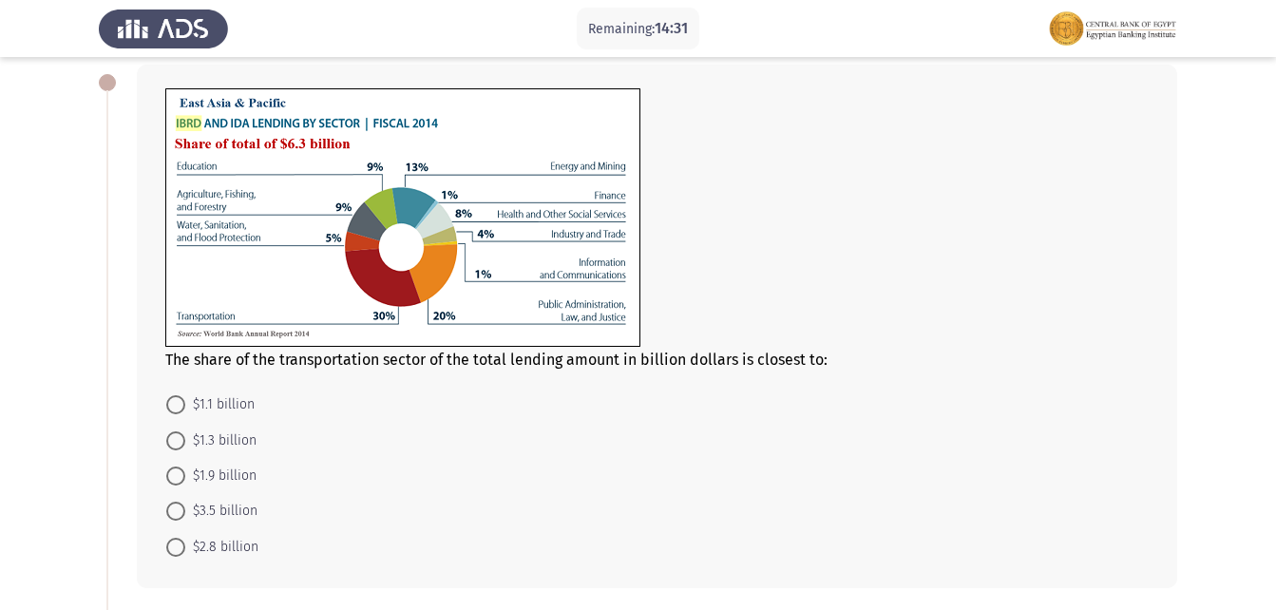
click at [170, 491] on mat-radio-button "$1.9 billion" at bounding box center [211, 475] width 115 height 35
click at [169, 471] on span at bounding box center [175, 476] width 19 height 19
click at [169, 471] on input "$1.9 billion" at bounding box center [175, 476] width 19 height 19
radio input "true"
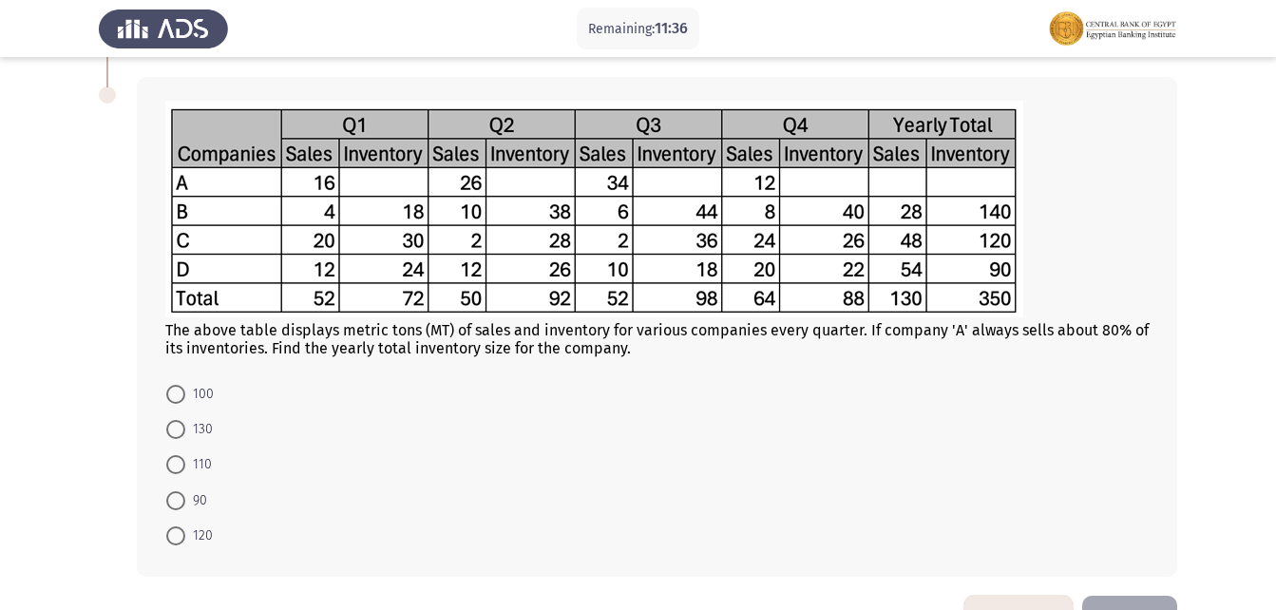
scroll to position [609, 0]
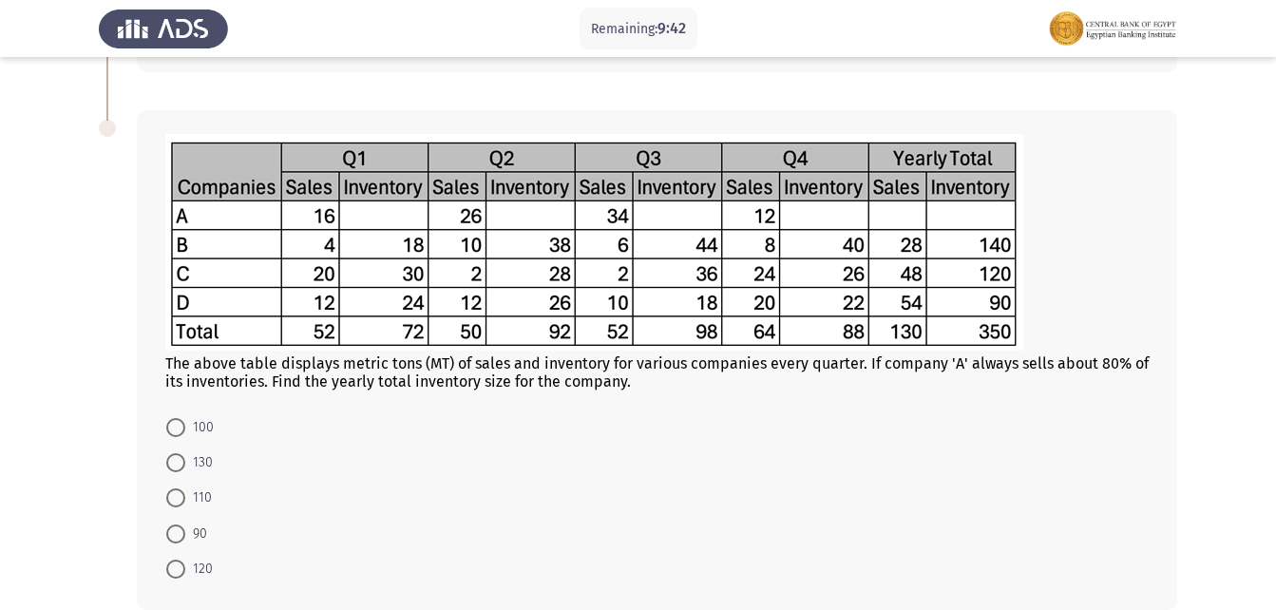
click at [174, 464] on span at bounding box center [175, 462] width 19 height 19
click at [174, 464] on input "130" at bounding box center [175, 462] width 19 height 19
radio input "true"
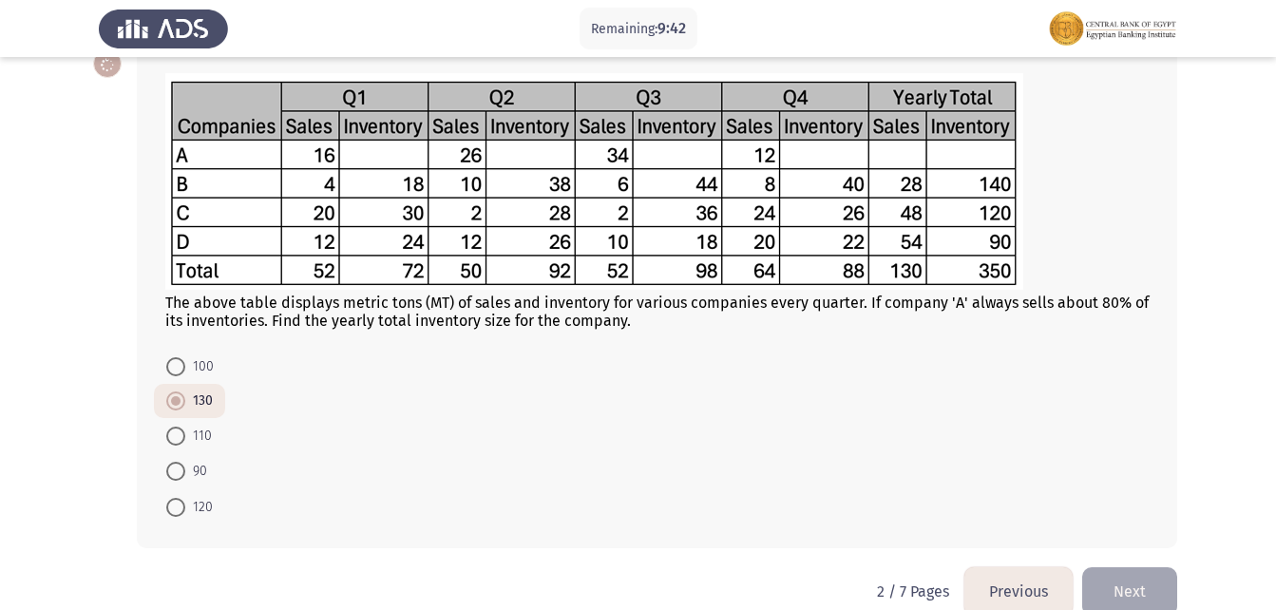
scroll to position [703, 0]
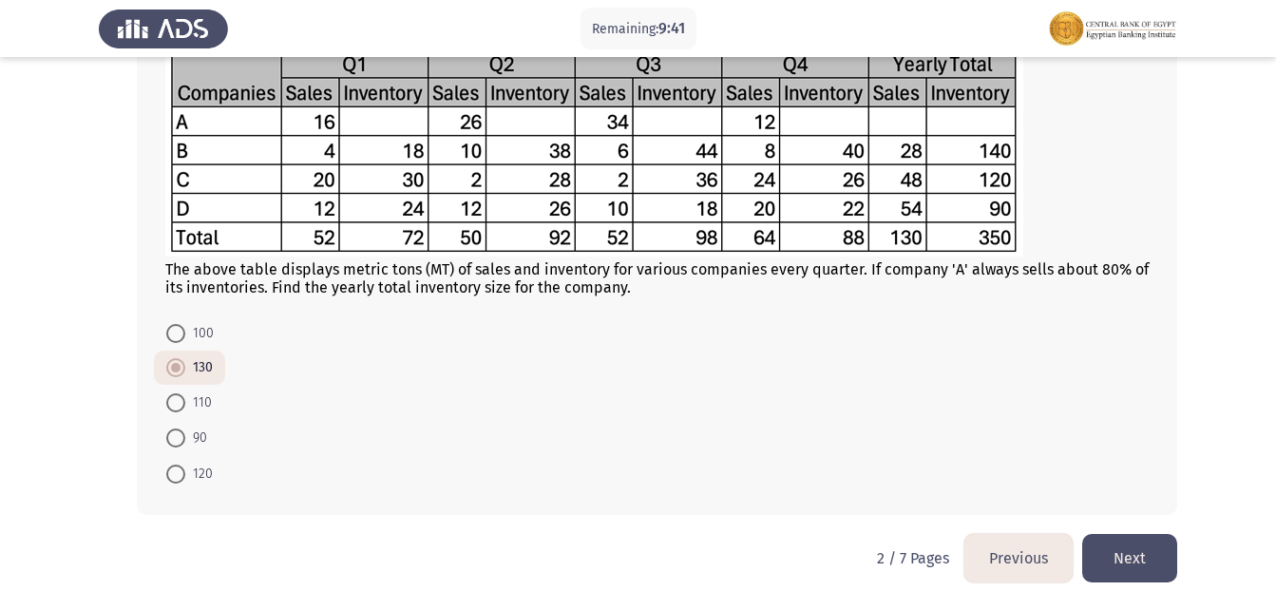
click at [1148, 567] on button "Next" at bounding box center [1129, 558] width 95 height 48
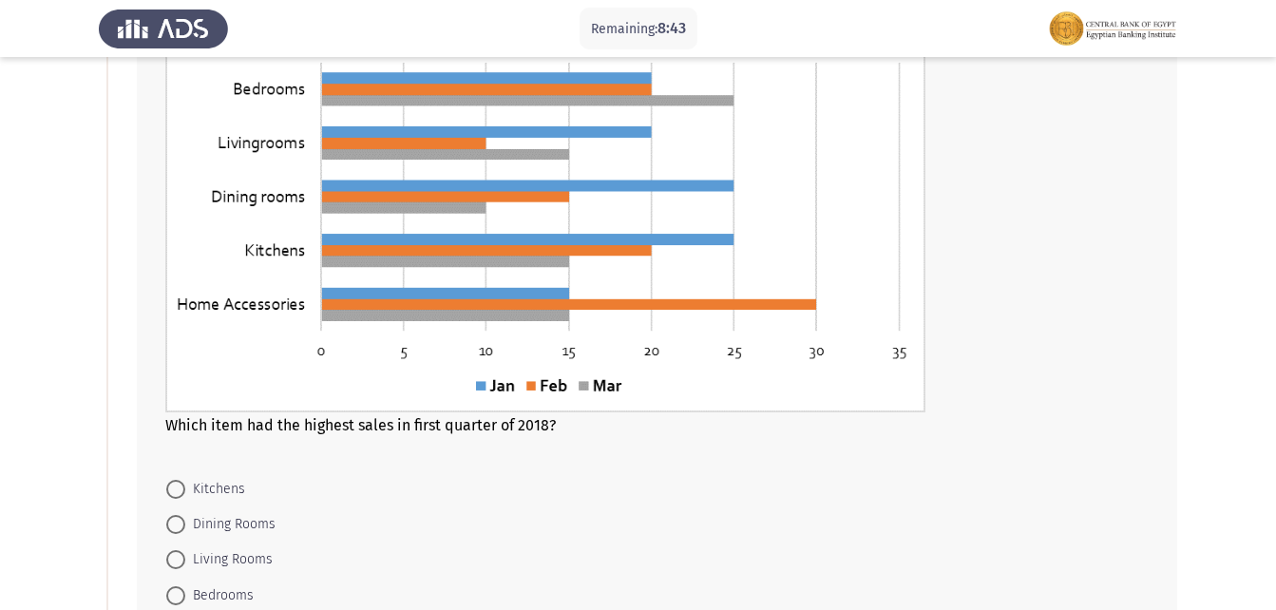
scroll to position [285, 0]
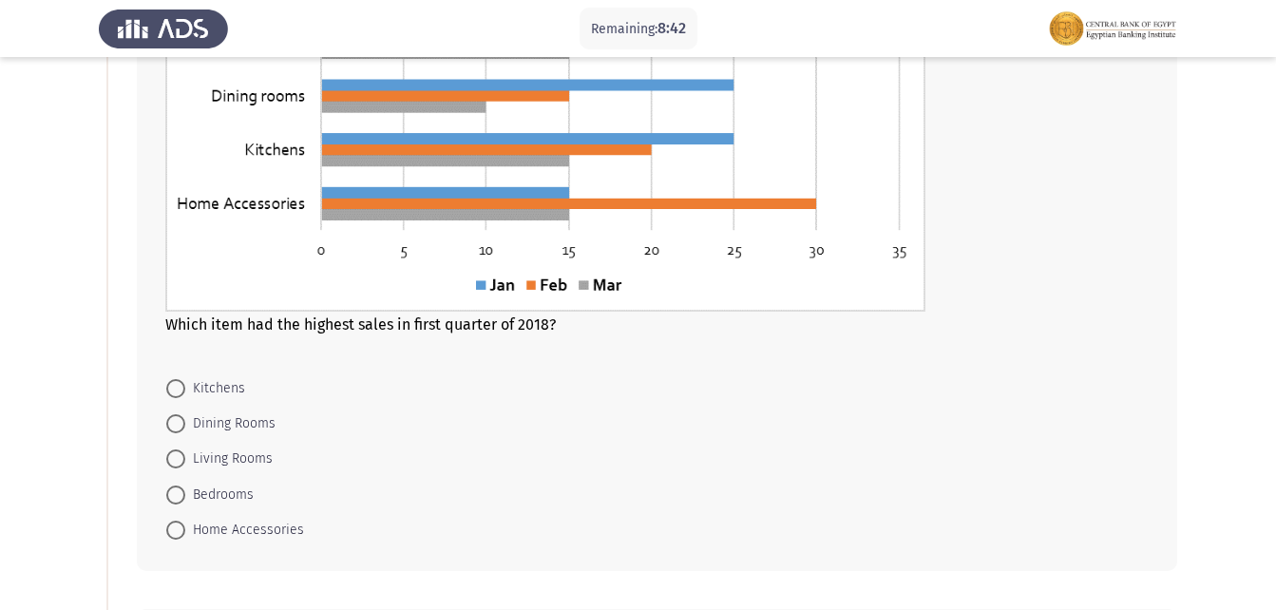
click at [223, 496] on span "Bedrooms" at bounding box center [219, 495] width 68 height 23
click at [185, 496] on input "Bedrooms" at bounding box center [175, 495] width 19 height 19
radio input "true"
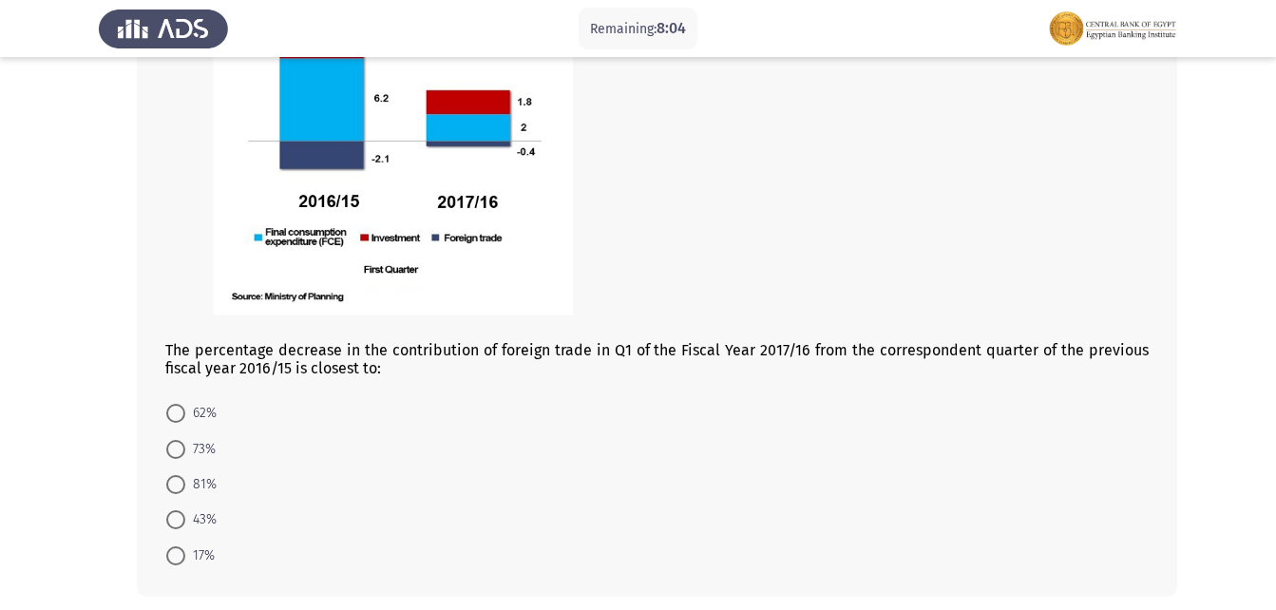
scroll to position [1045, 0]
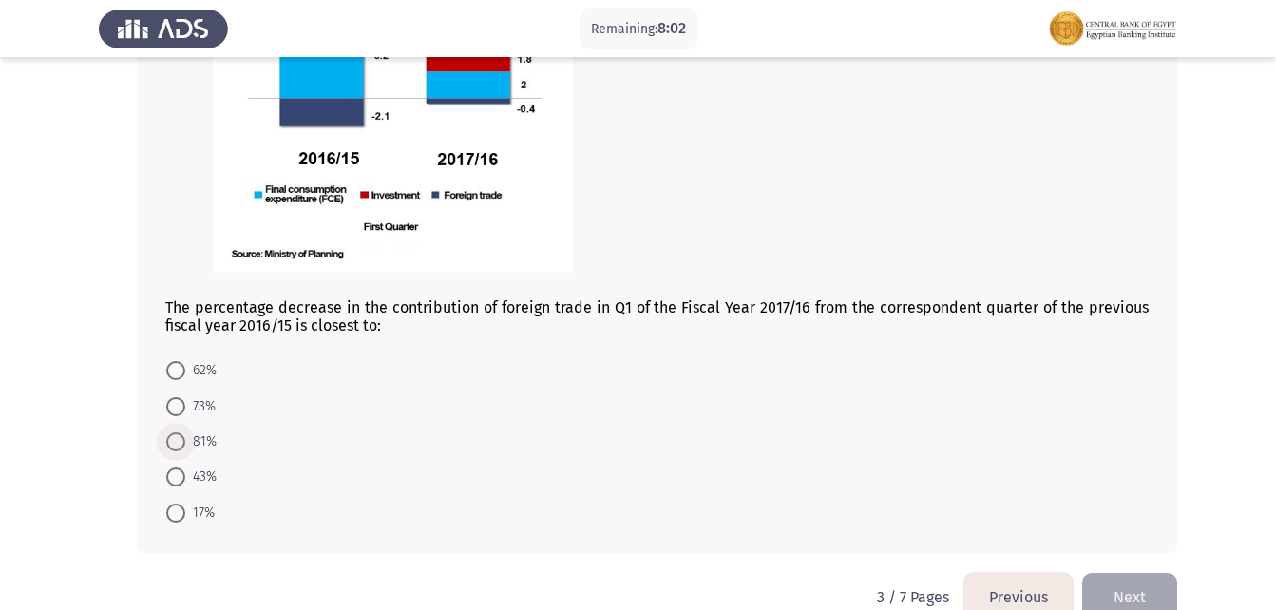
click at [182, 444] on span at bounding box center [175, 441] width 19 height 19
click at [182, 444] on input "81%" at bounding box center [175, 441] width 19 height 19
radio input "true"
click at [187, 477] on span "43%" at bounding box center [200, 476] width 31 height 23
click at [185, 477] on input "43%" at bounding box center [175, 476] width 19 height 19
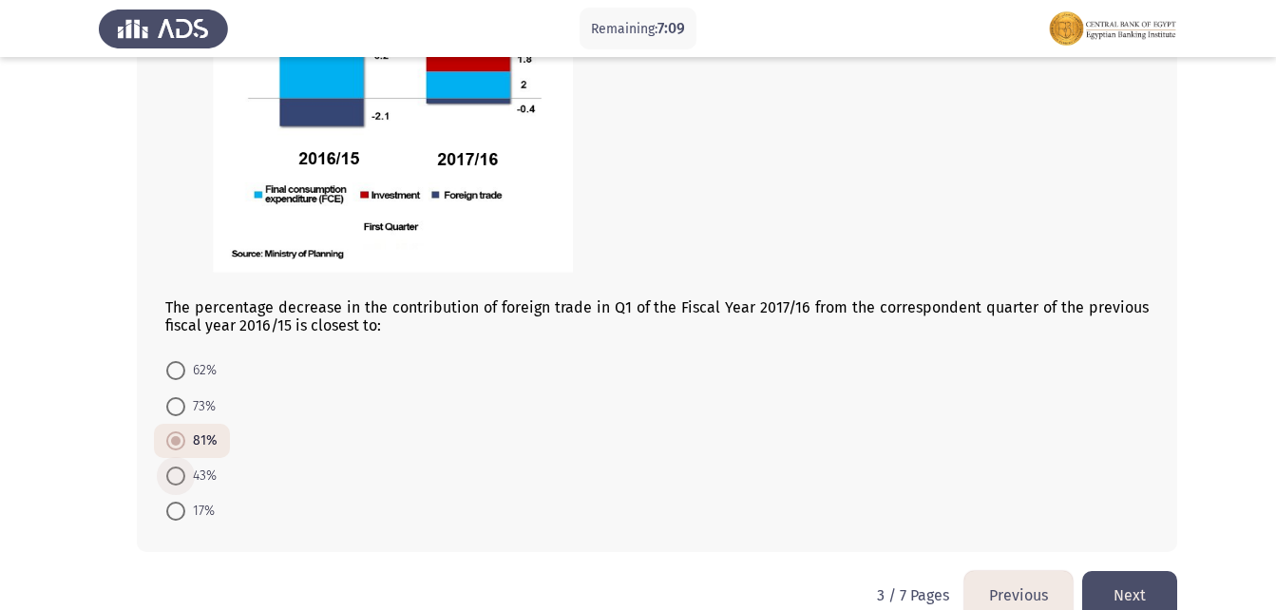
radio input "true"
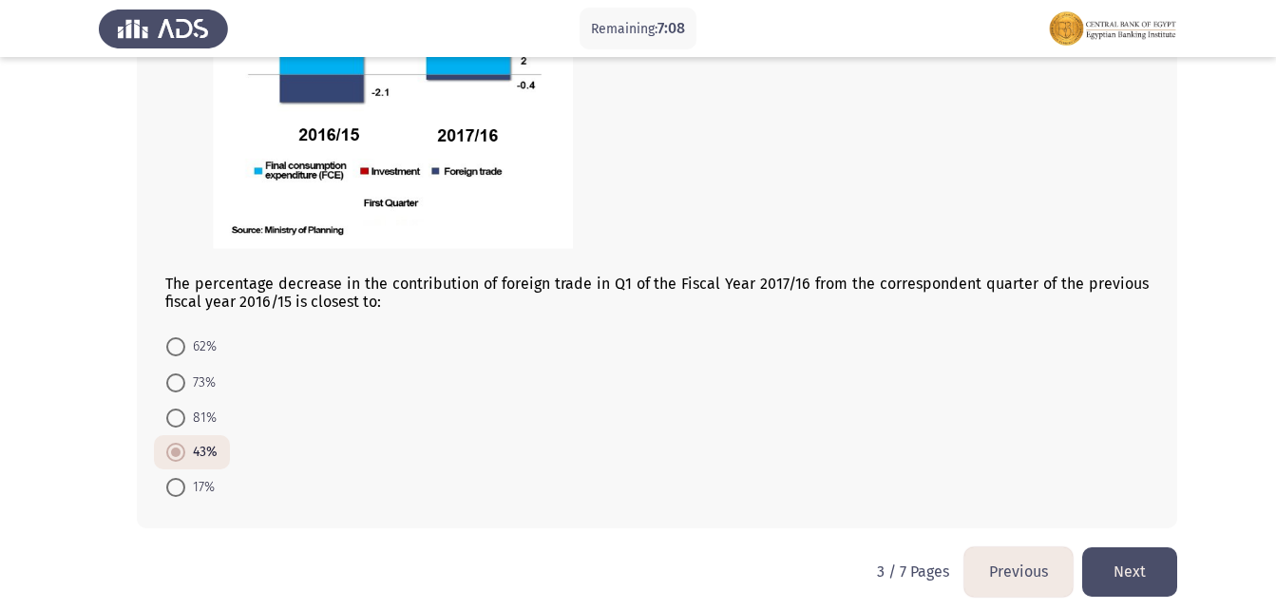
scroll to position [1082, 0]
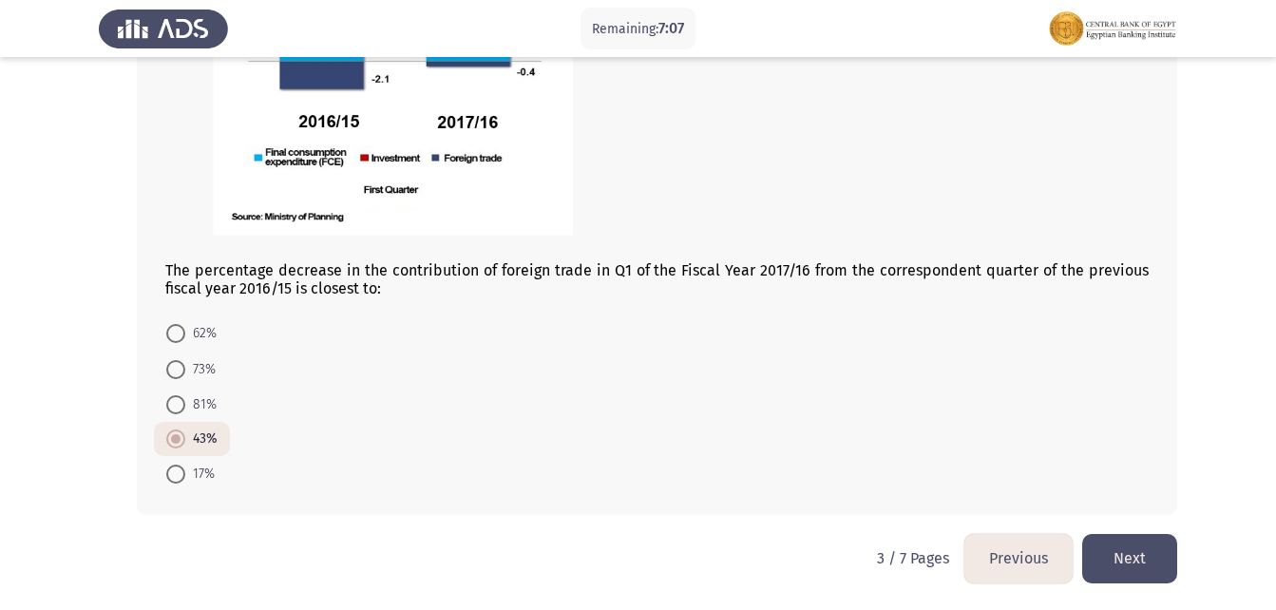
click at [1150, 565] on button "Next" at bounding box center [1129, 558] width 95 height 48
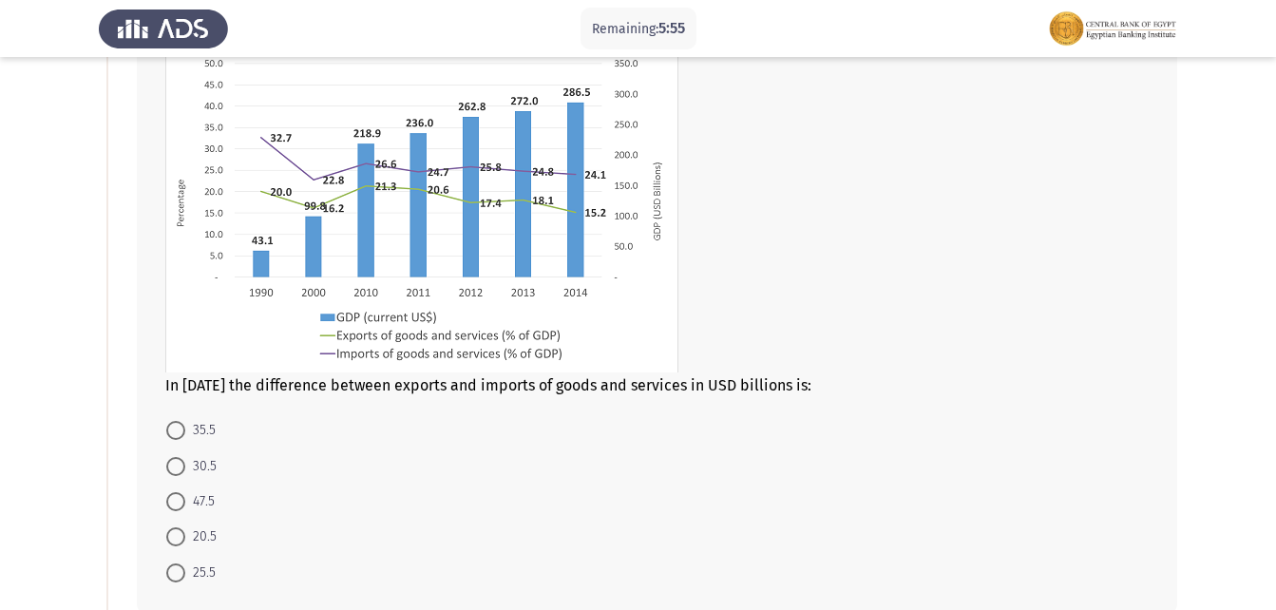
scroll to position [190, 0]
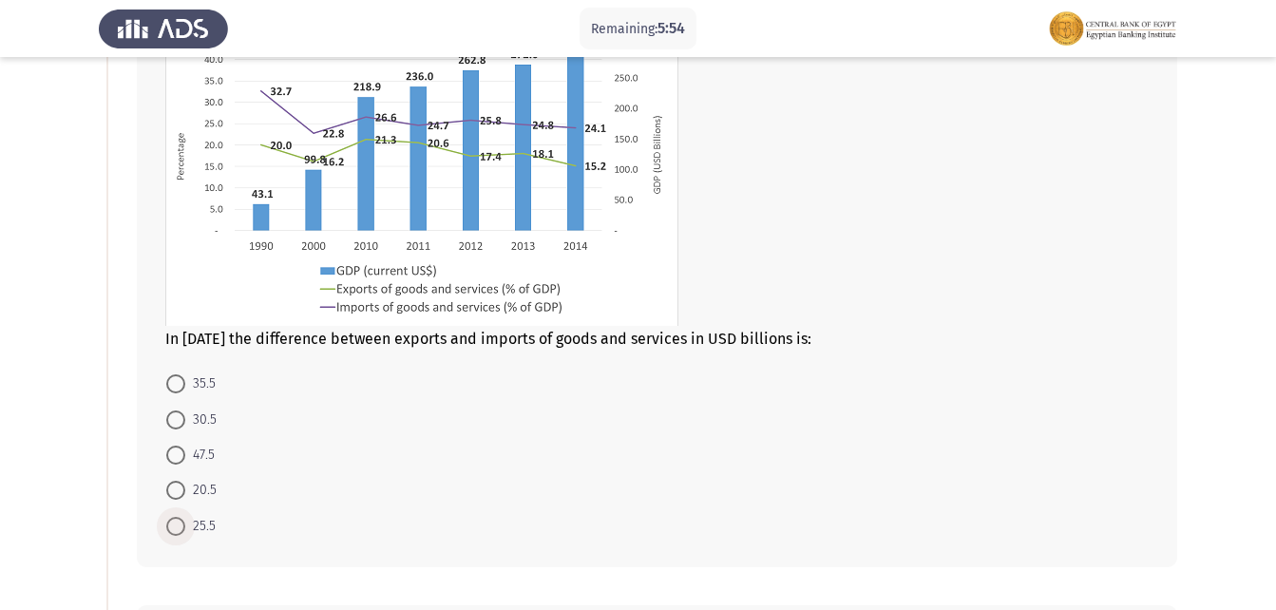
click at [198, 517] on span "25.5" at bounding box center [200, 526] width 30 height 23
click at [185, 517] on input "25.5" at bounding box center [175, 526] width 19 height 19
radio input "true"
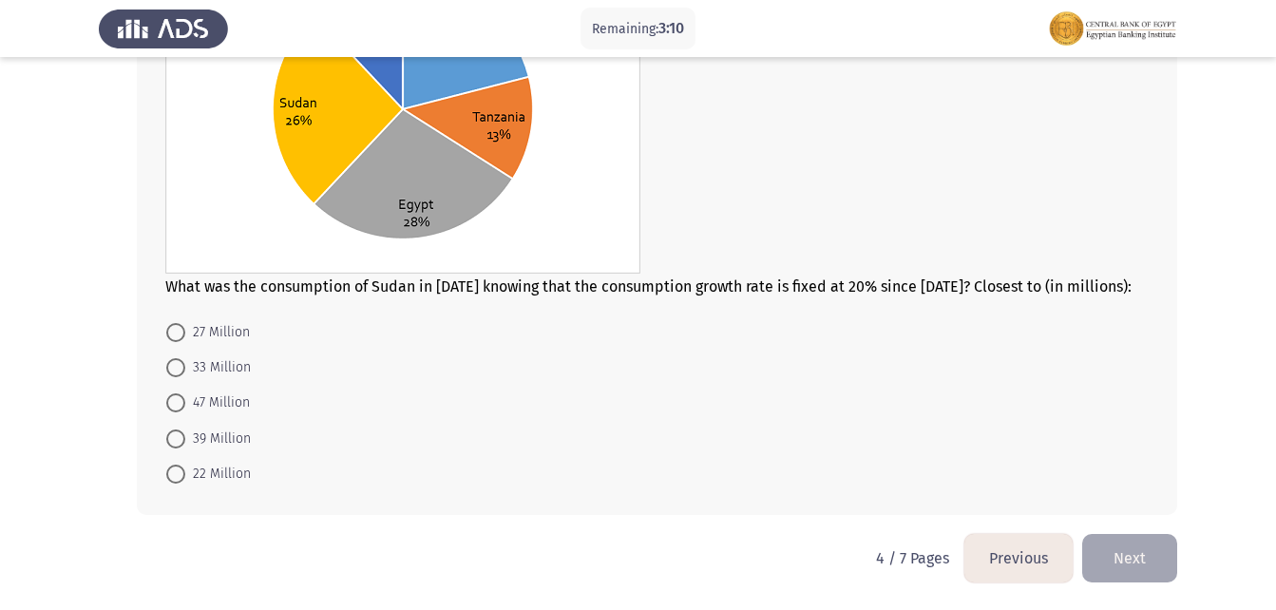
scroll to position [812, 0]
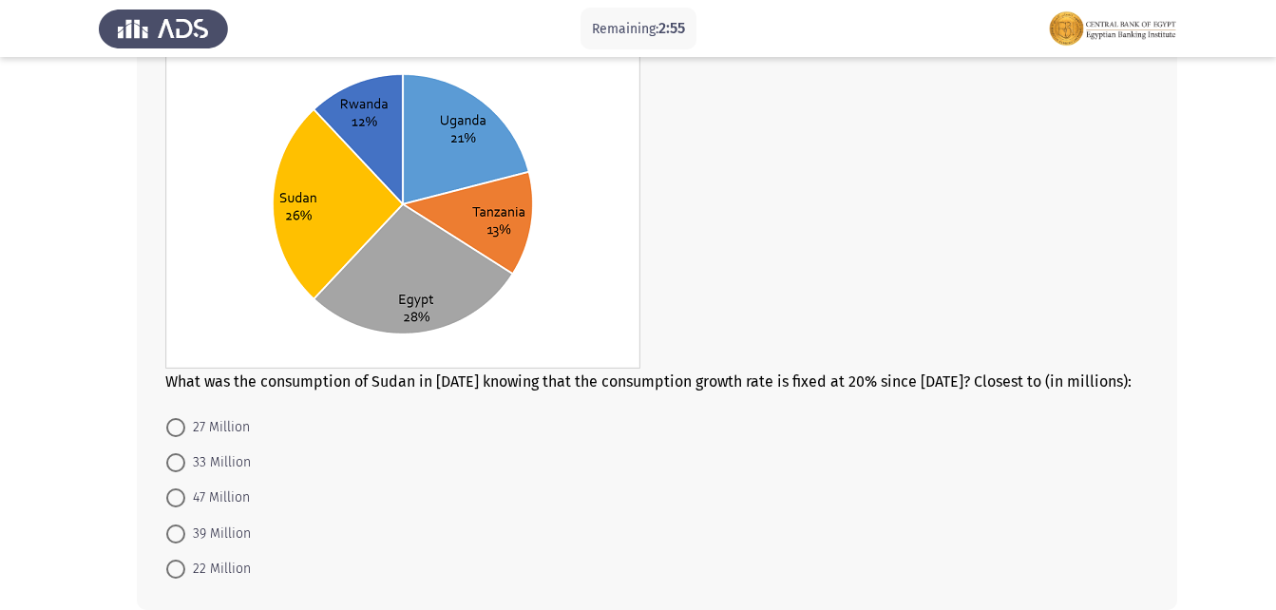
click at [173, 461] on span at bounding box center [175, 462] width 19 height 19
click at [173, 461] on input "33 Million" at bounding box center [175, 462] width 19 height 19
radio input "true"
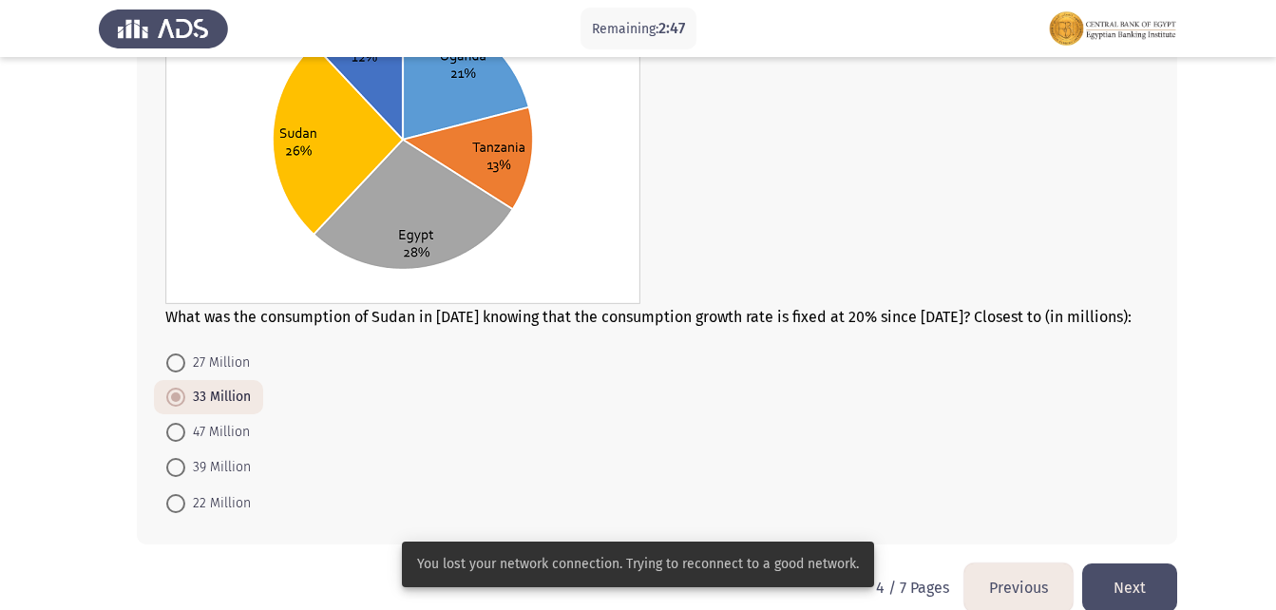
scroll to position [907, 0]
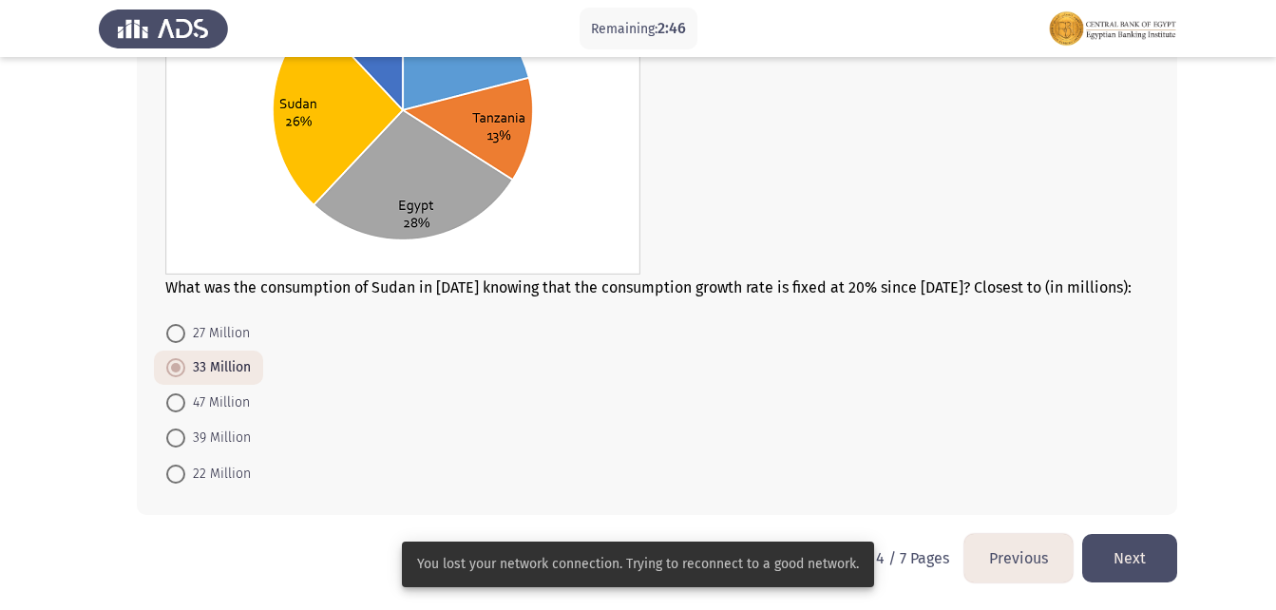
click at [1126, 563] on button "Next" at bounding box center [1129, 558] width 95 height 48
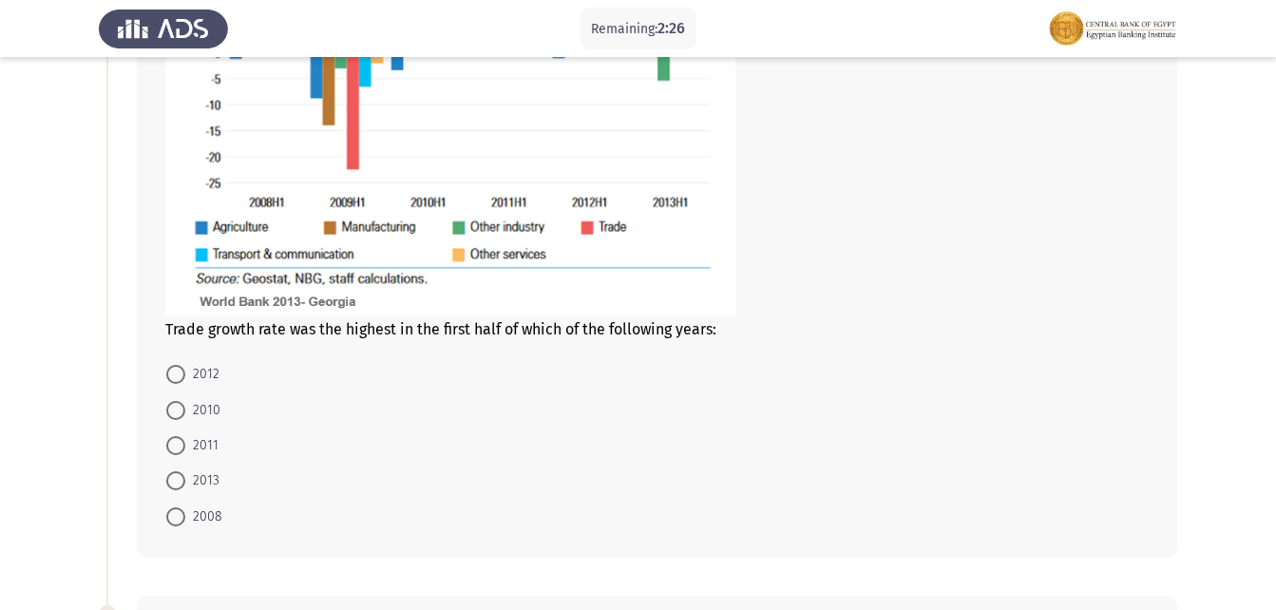
scroll to position [380, 0]
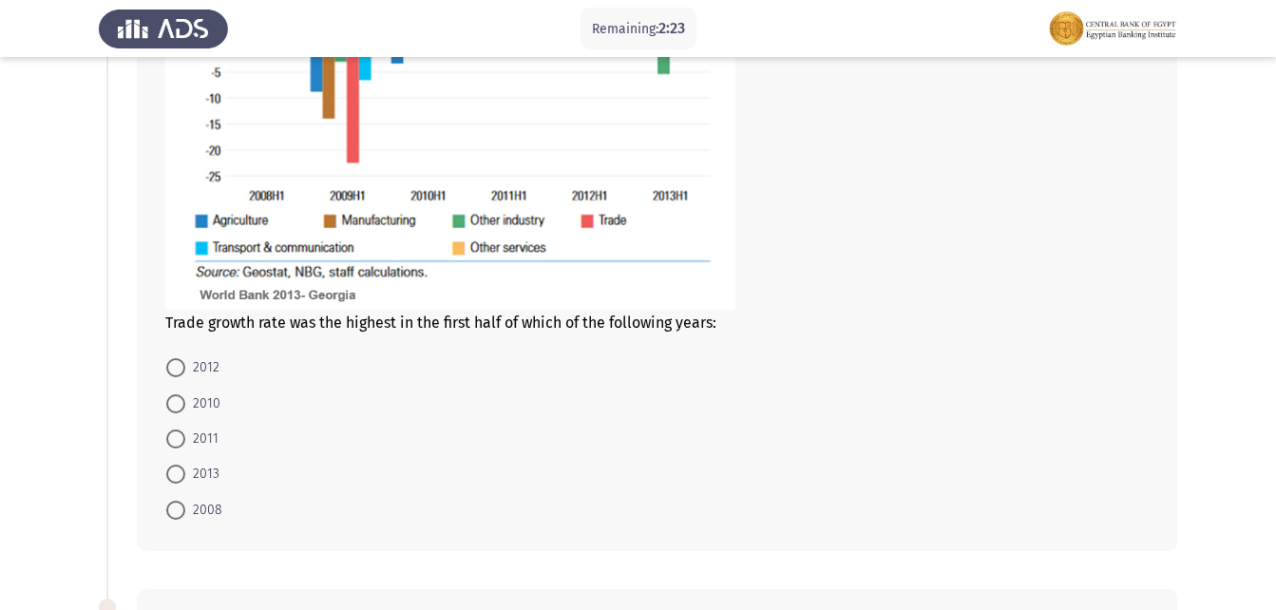
click at [194, 361] on span "2012" at bounding box center [202, 367] width 34 height 23
click at [185, 361] on input "2012" at bounding box center [175, 367] width 19 height 19
radio input "true"
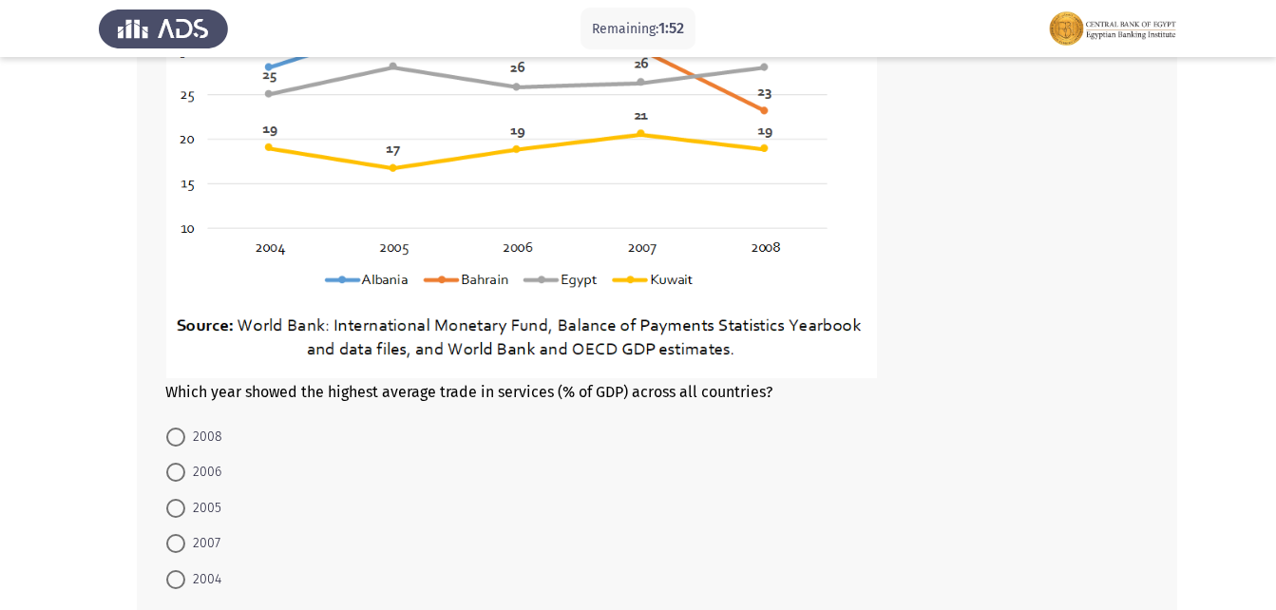
scroll to position [1164, 0]
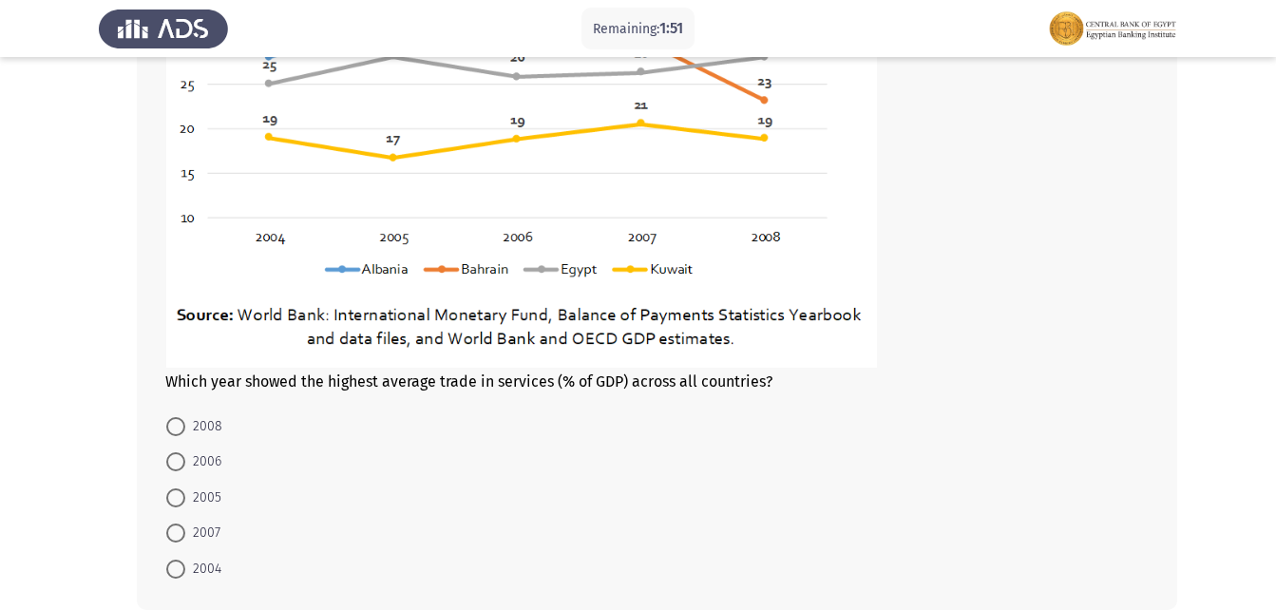
click at [191, 534] on span "2007" at bounding box center [202, 533] width 35 height 23
click at [185, 534] on input "2007" at bounding box center [175, 533] width 19 height 19
radio input "true"
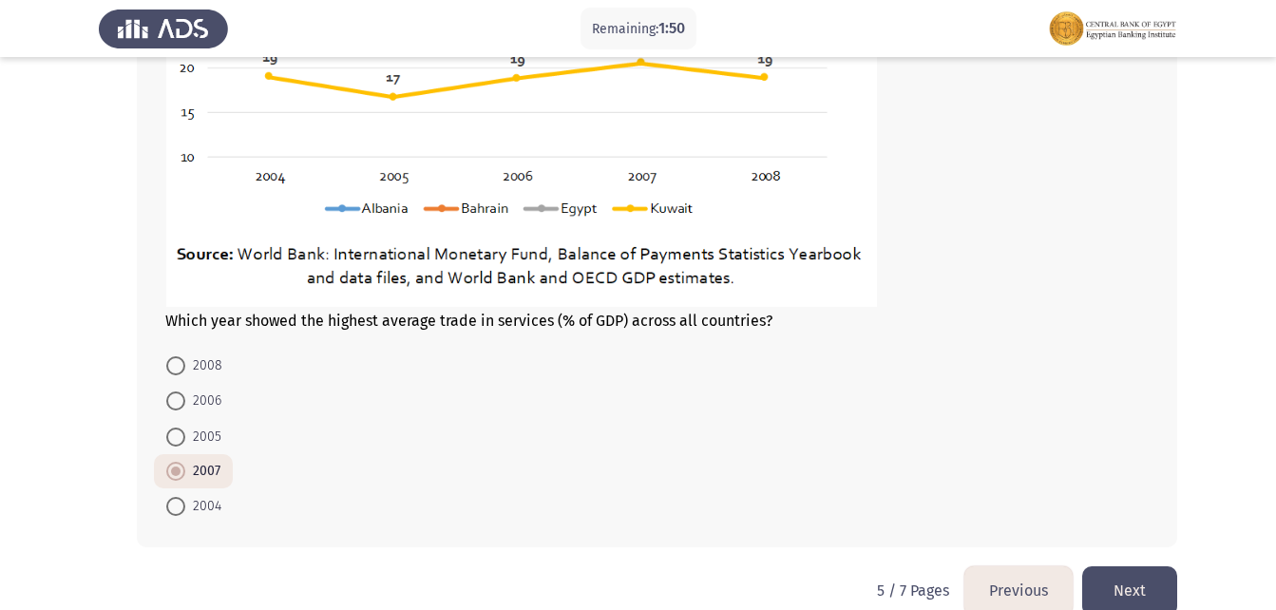
scroll to position [1257, 0]
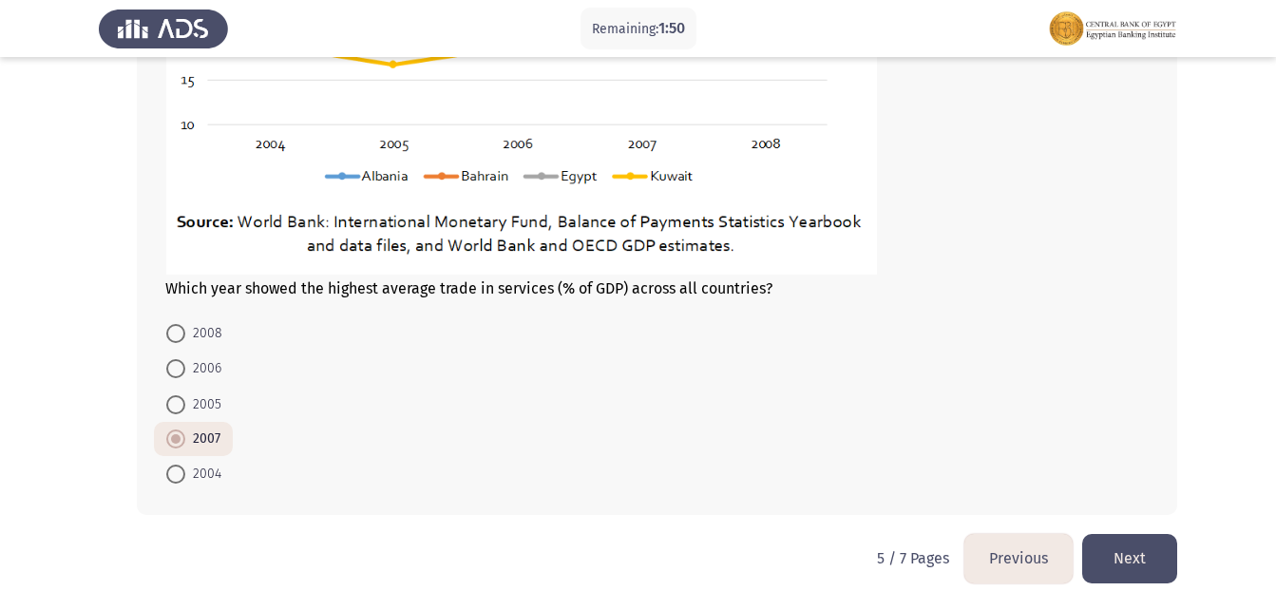
click at [1159, 567] on button "Next" at bounding box center [1129, 558] width 95 height 48
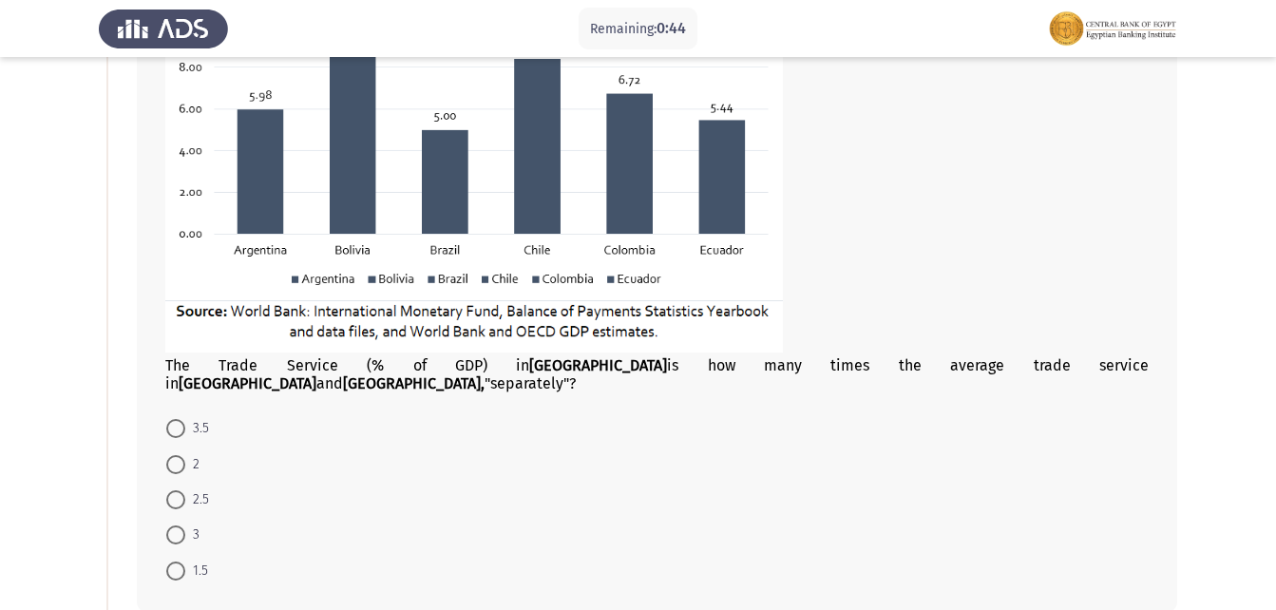
scroll to position [380, 0]
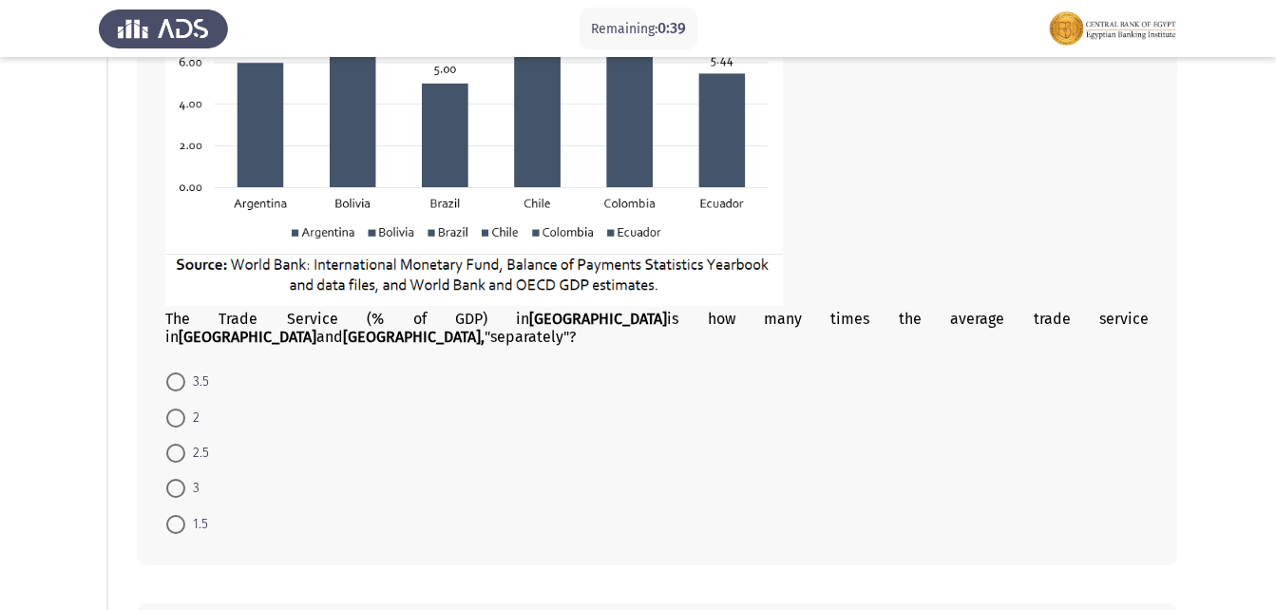
click at [175, 409] on span at bounding box center [175, 418] width 19 height 19
click at [175, 409] on input "2" at bounding box center [175, 418] width 19 height 19
radio input "true"
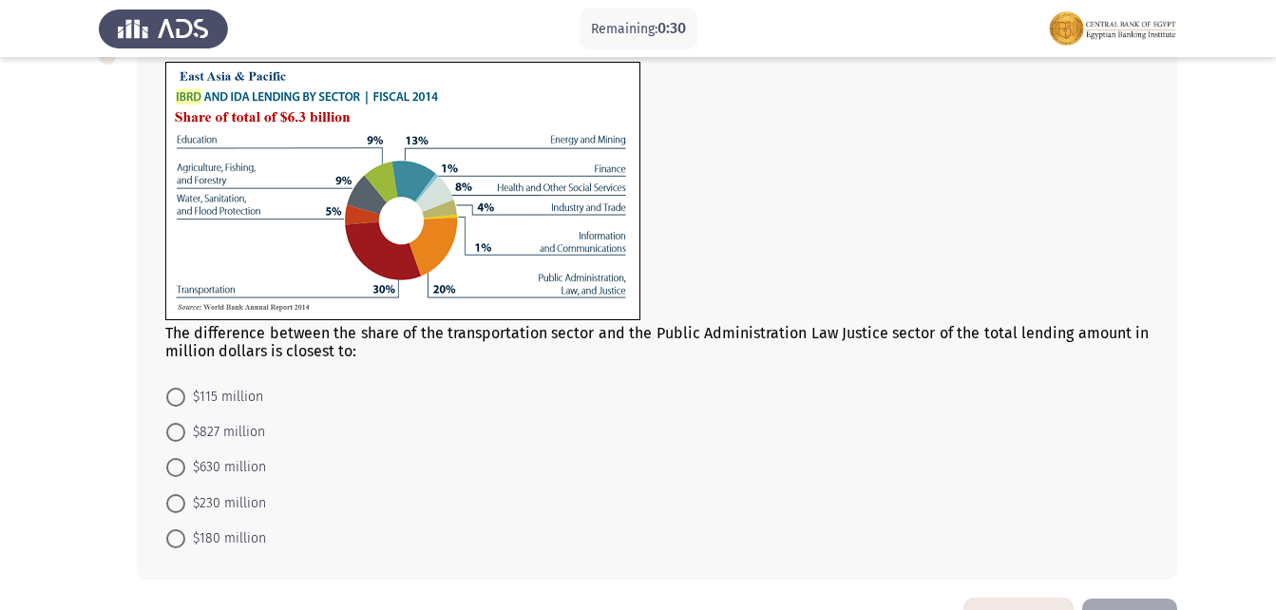
scroll to position [990, 0]
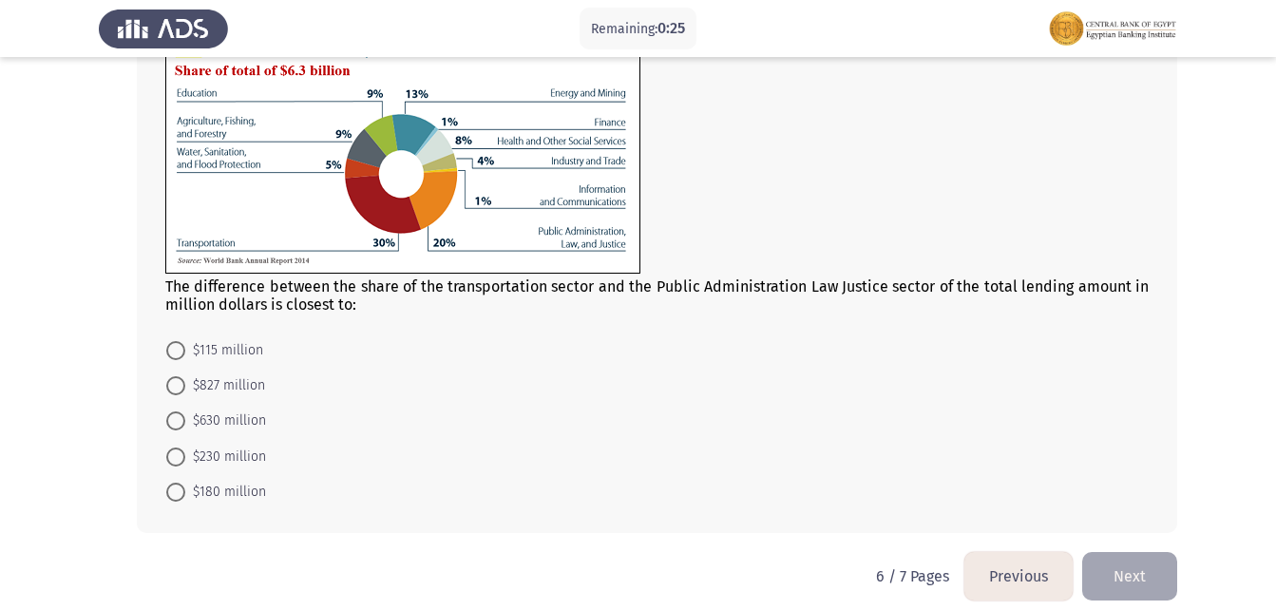
click at [187, 410] on span "$630 million" at bounding box center [225, 421] width 81 height 23
click at [185, 411] on input "$630 million" at bounding box center [175, 420] width 19 height 19
radio input "true"
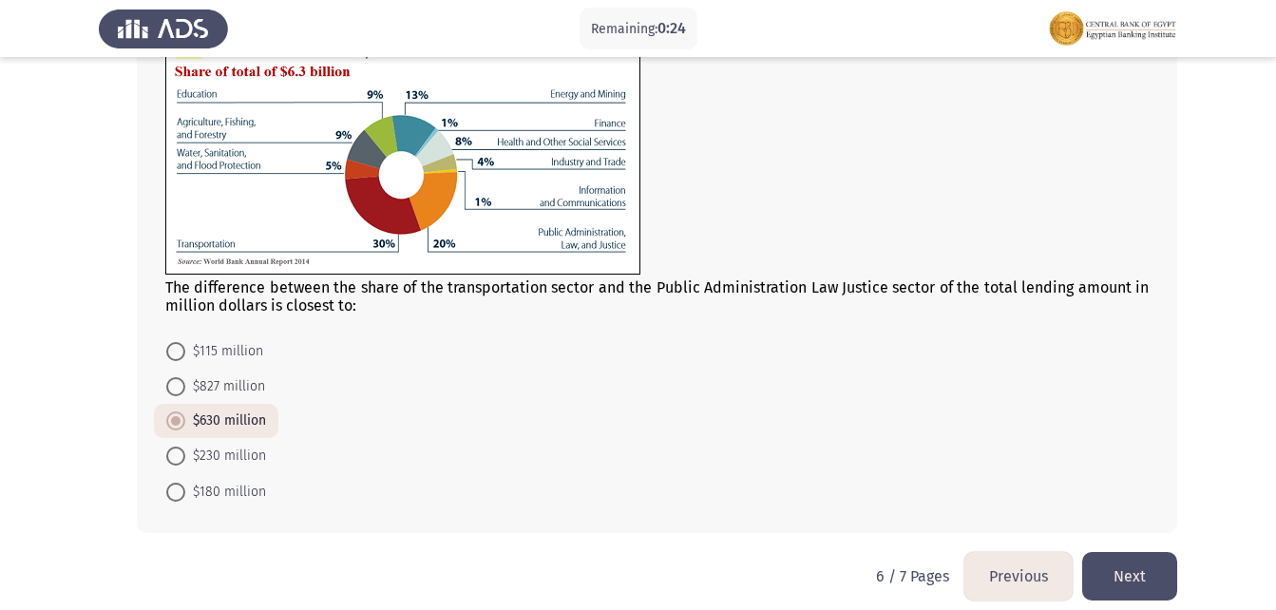
click at [1116, 564] on button "Next" at bounding box center [1129, 576] width 95 height 48
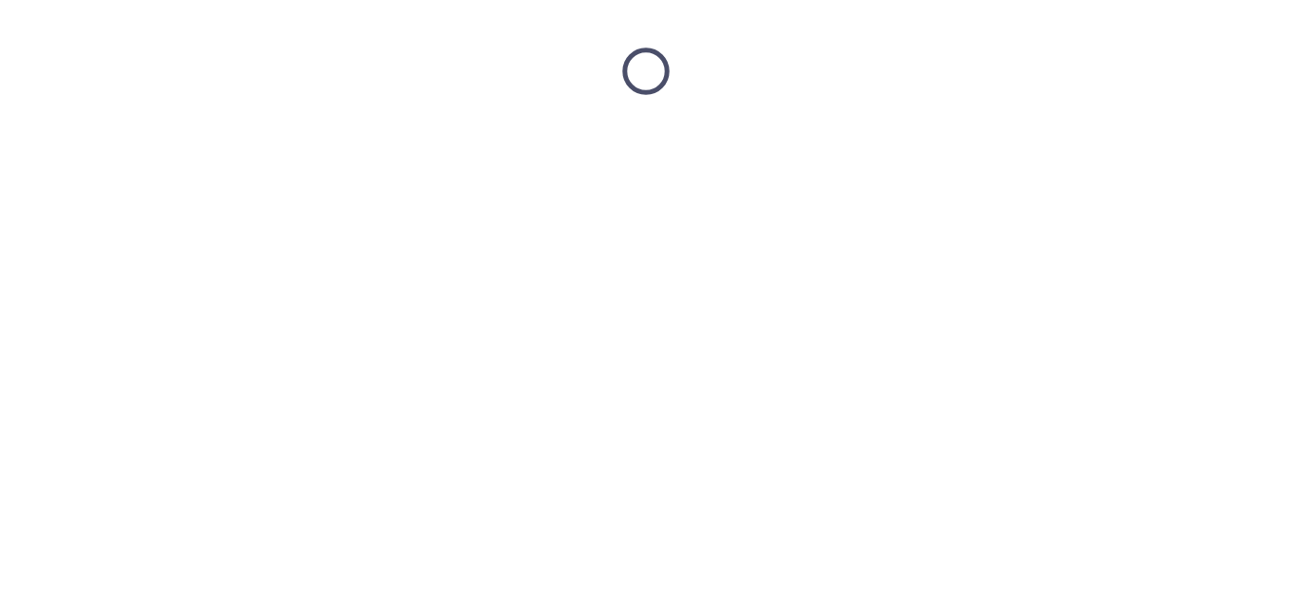
scroll to position [0, 0]
